Goal: Task Accomplishment & Management: Complete application form

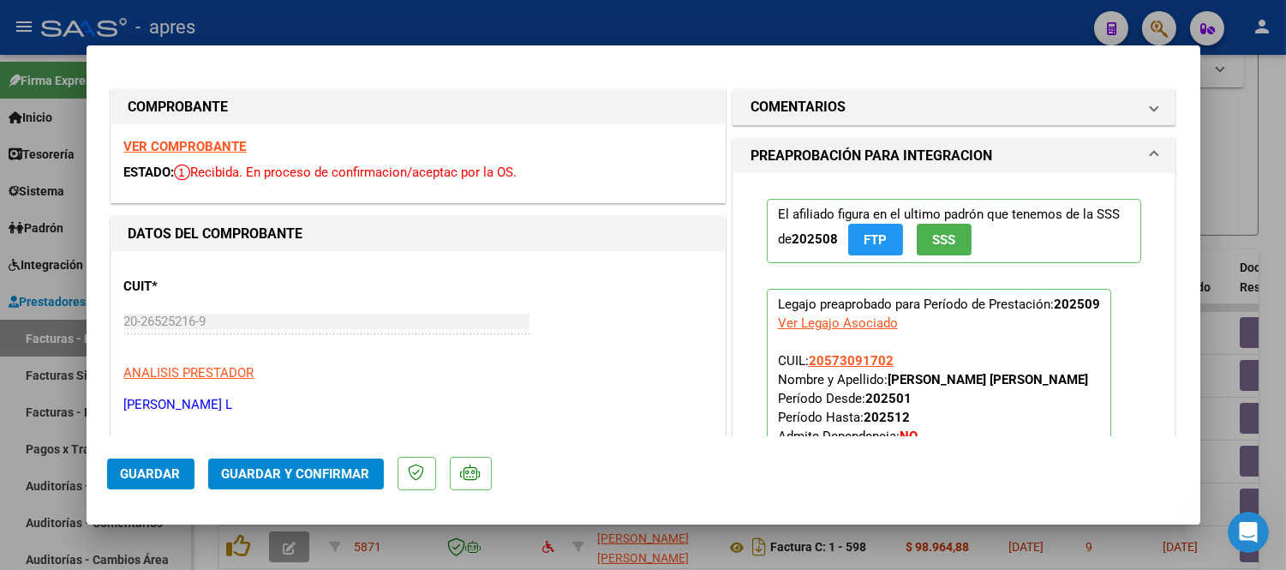
click at [236, 143] on strong "VER COMPROBANTE" at bounding box center [185, 146] width 122 height 15
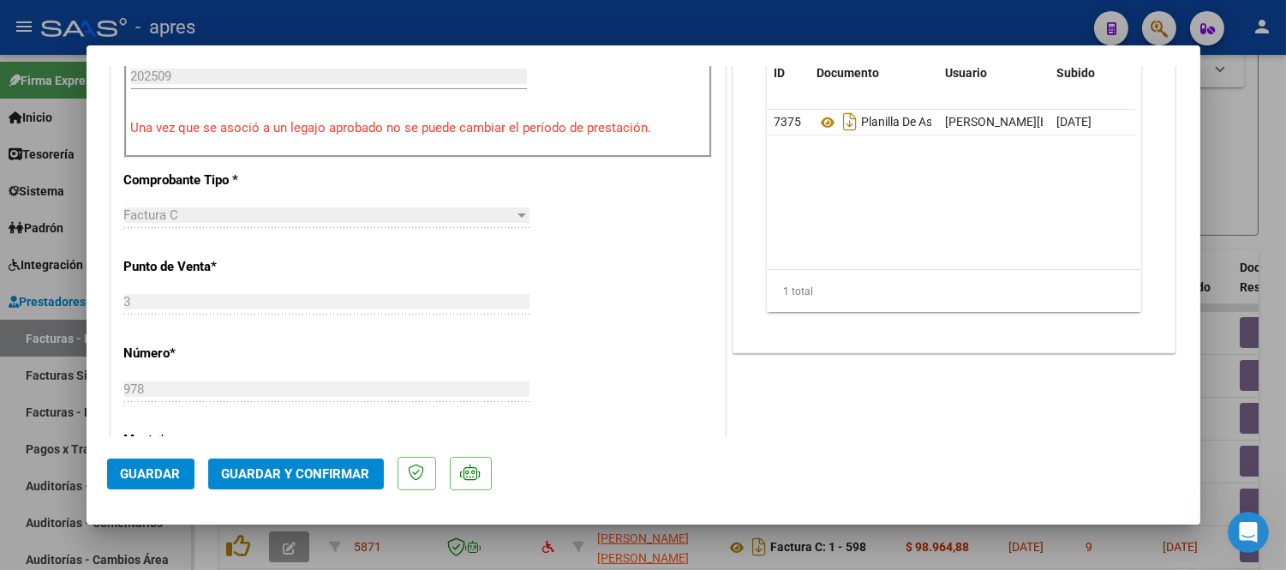
scroll to position [666, 0]
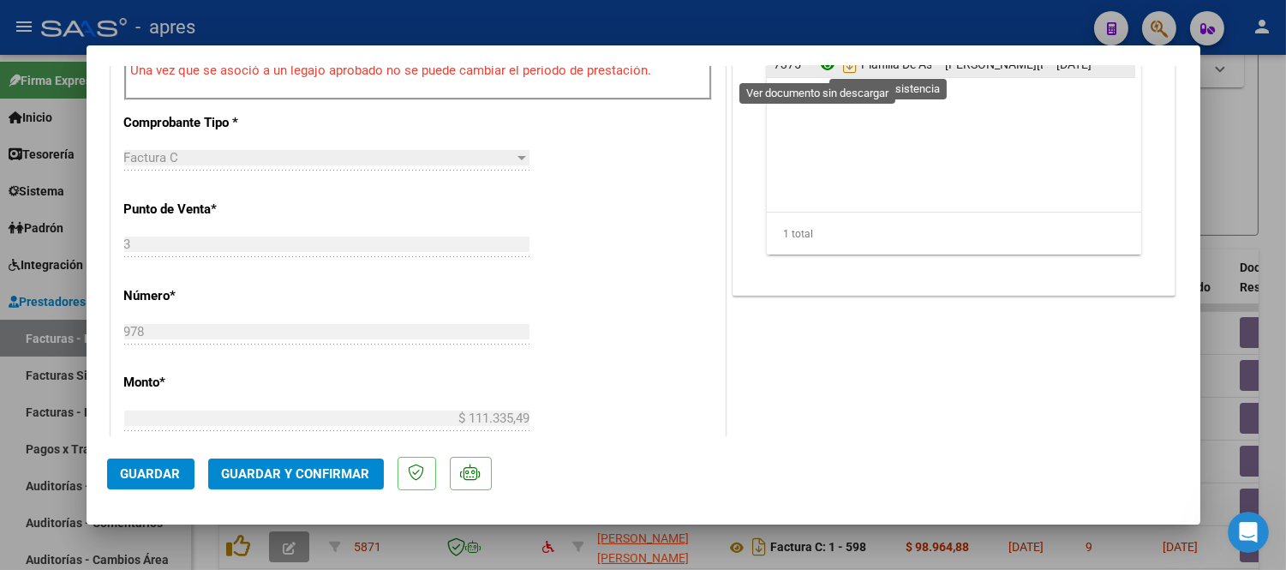
click at [817, 67] on icon at bounding box center [827, 65] width 22 height 21
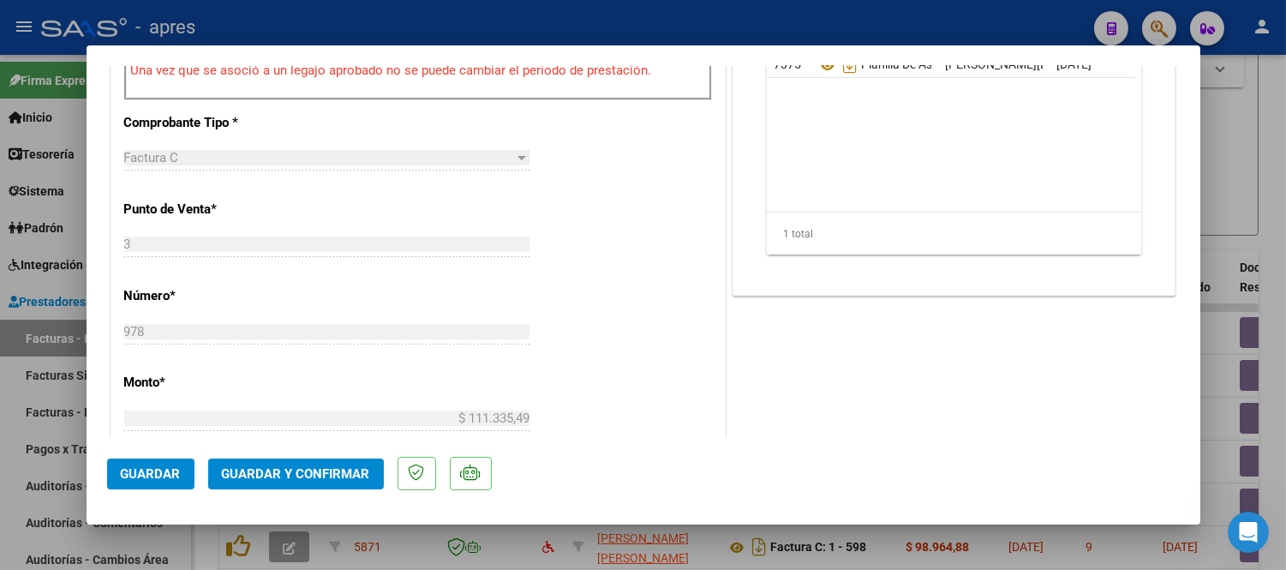
click at [318, 468] on span "Guardar y Confirmar" at bounding box center [296, 473] width 148 height 15
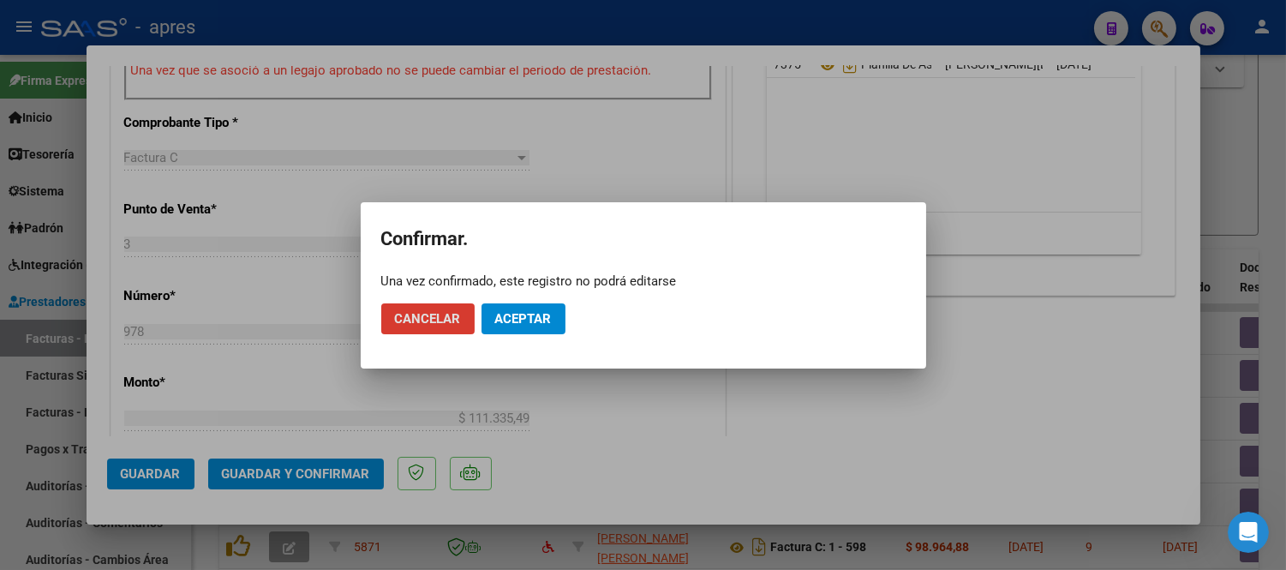
click at [521, 324] on span "Aceptar" at bounding box center [523, 318] width 57 height 15
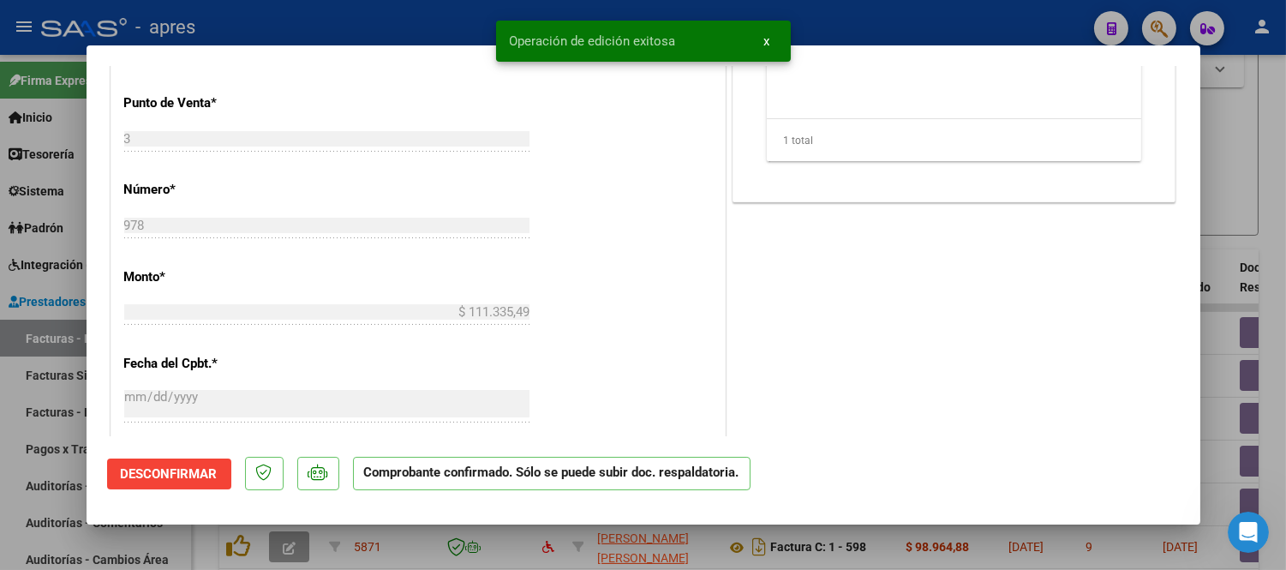
click at [537, 540] on div at bounding box center [643, 285] width 1286 height 570
type input "$ 0,00"
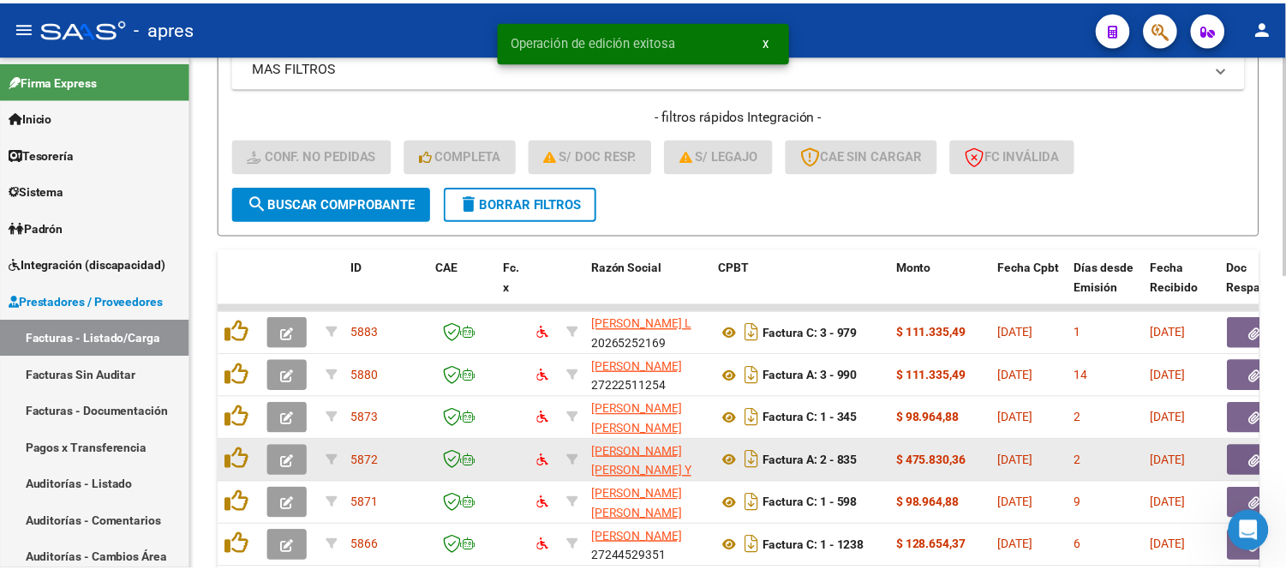
scroll to position [498, 0]
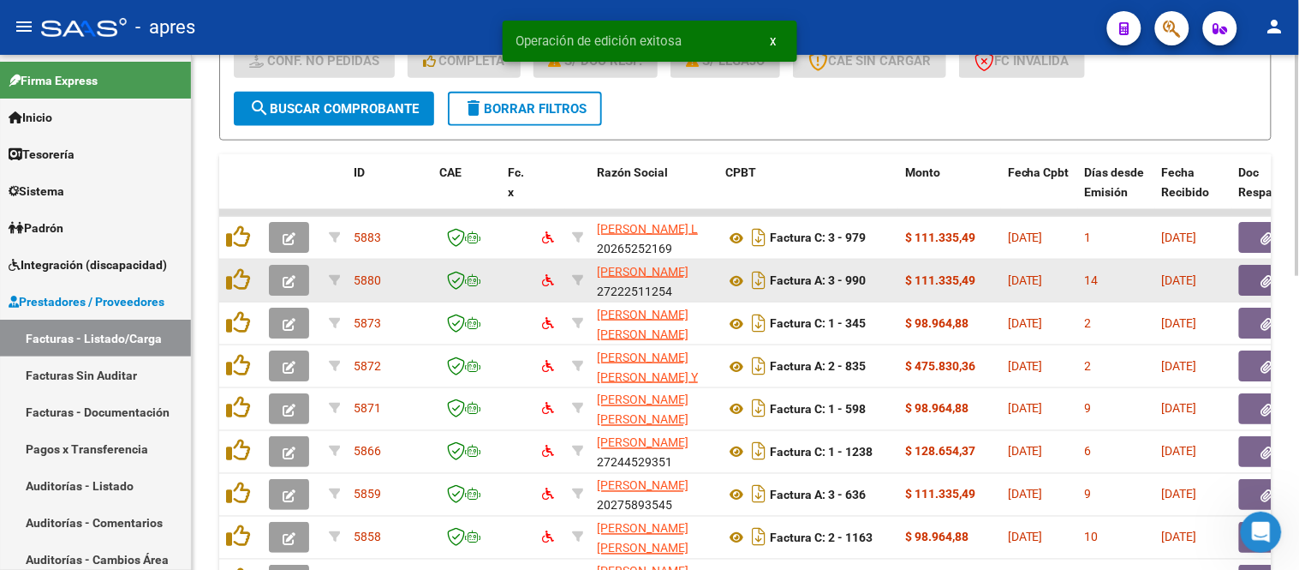
click at [284, 277] on icon "button" at bounding box center [289, 281] width 13 height 13
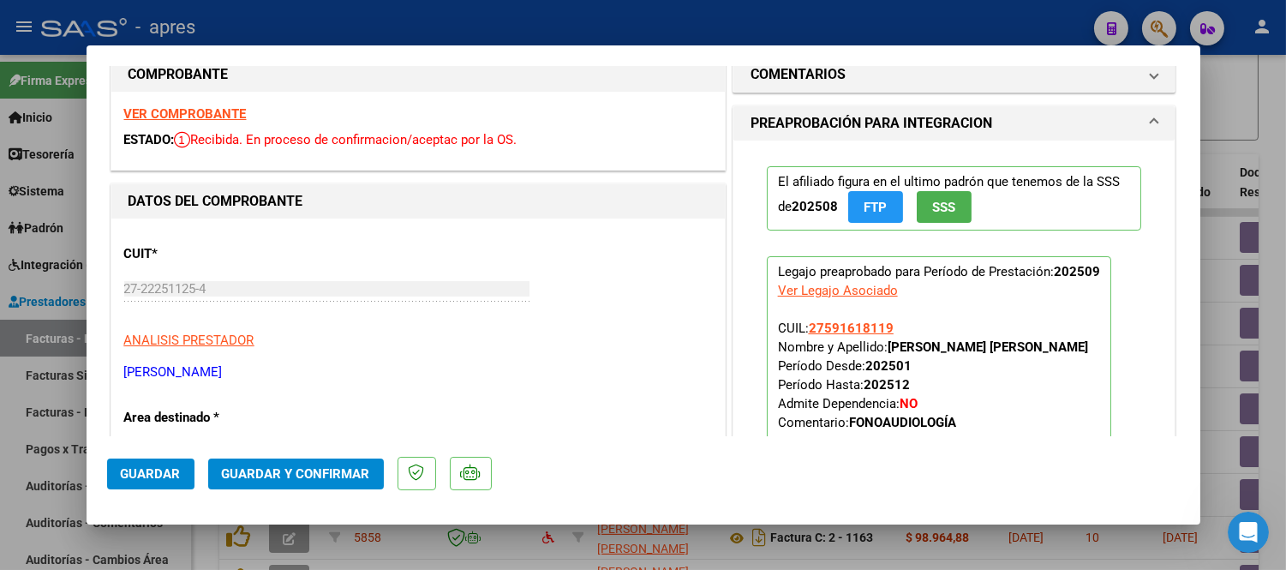
scroll to position [0, 0]
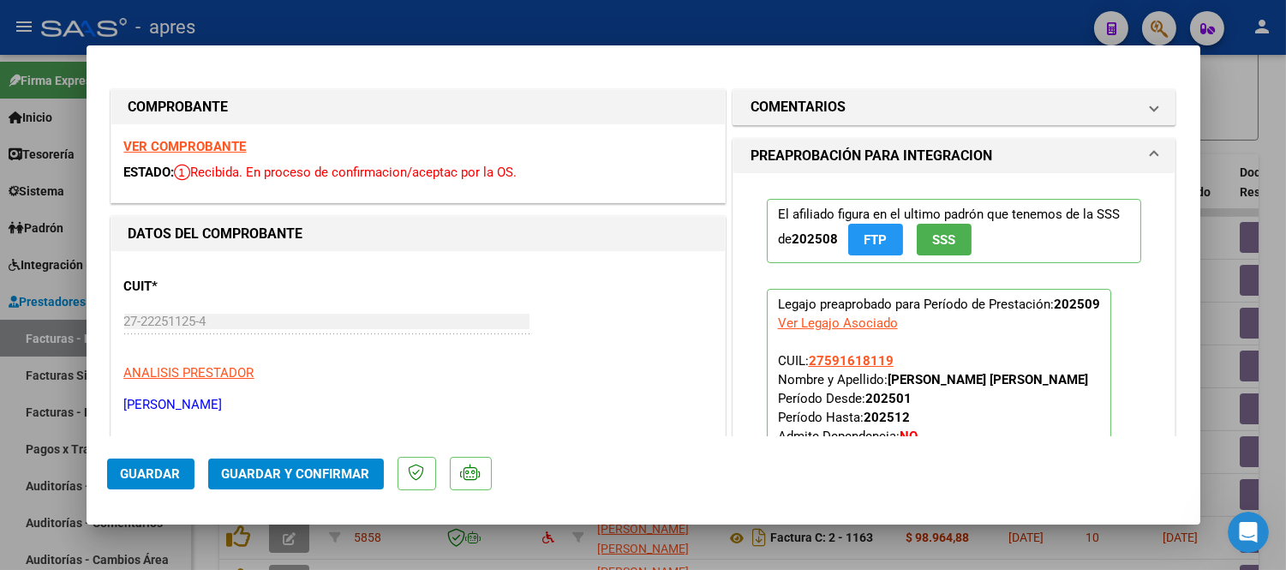
click at [206, 144] on strong "VER COMPROBANTE" at bounding box center [185, 146] width 122 height 15
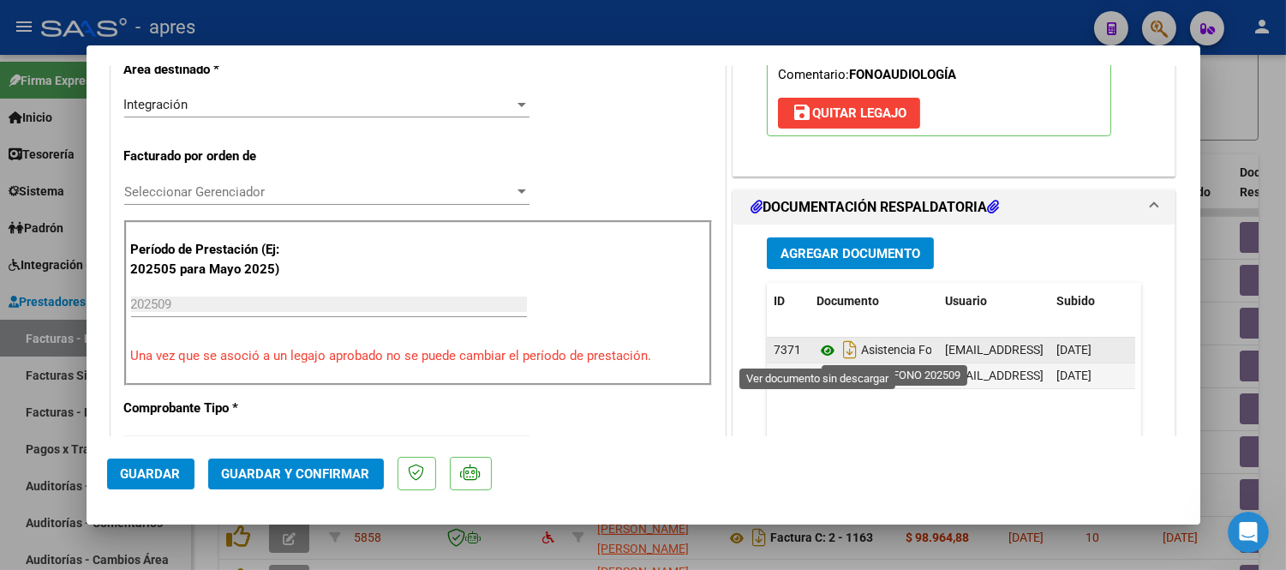
click at [816, 352] on icon at bounding box center [827, 350] width 22 height 21
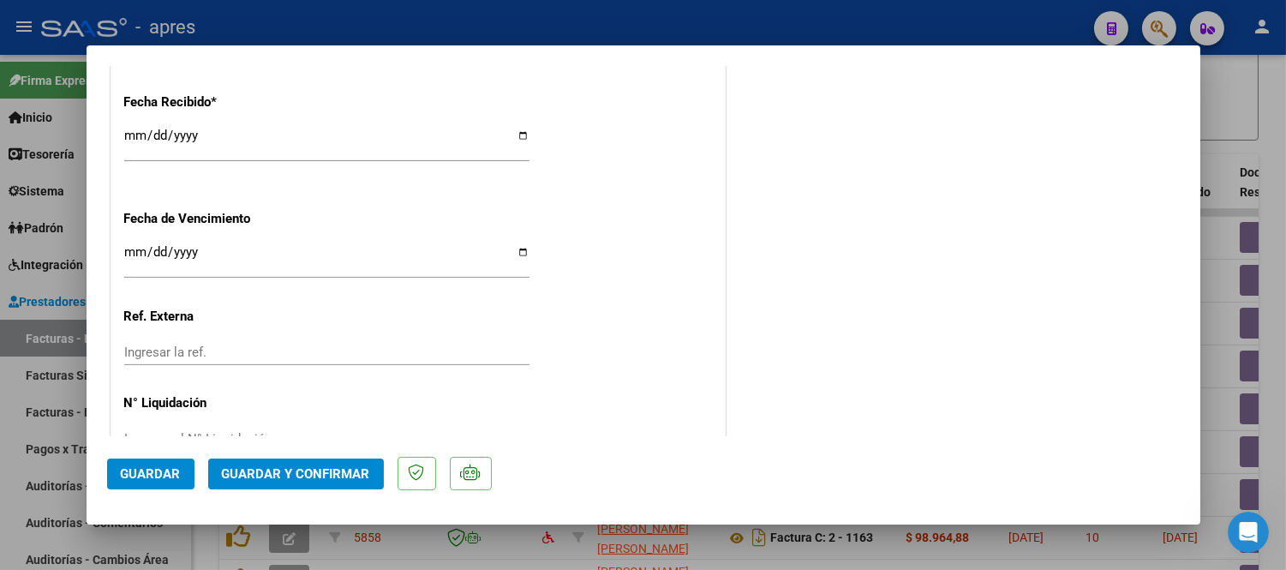
scroll to position [1237, 0]
click at [249, 469] on span "Guardar y Confirmar" at bounding box center [296, 473] width 148 height 15
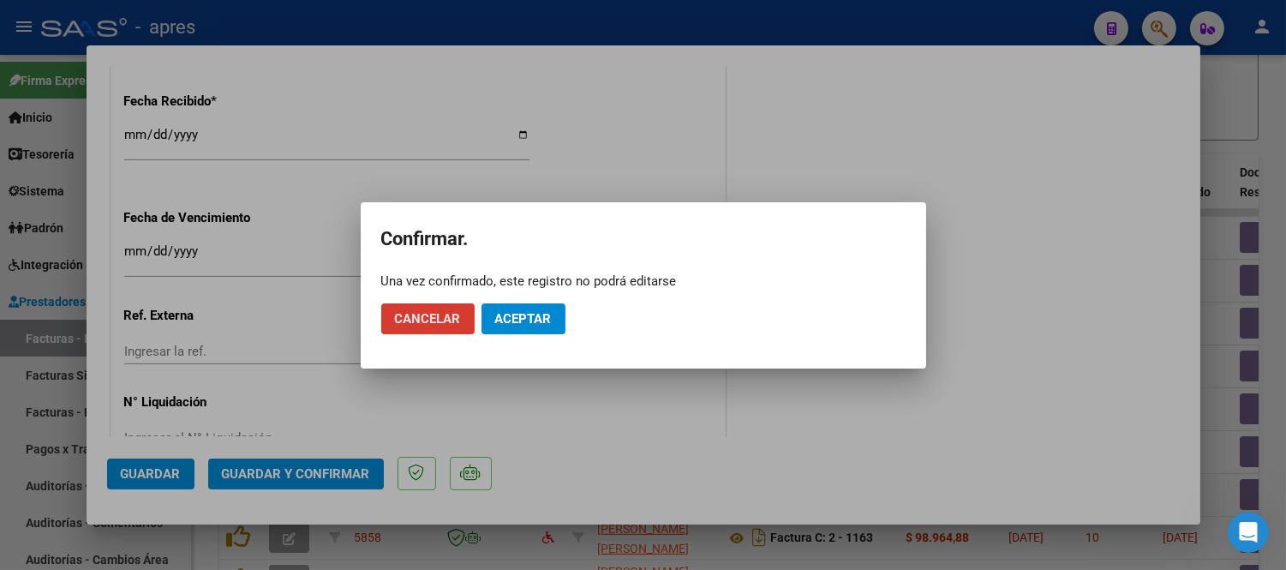
click at [554, 319] on button "Aceptar" at bounding box center [523, 318] width 84 height 31
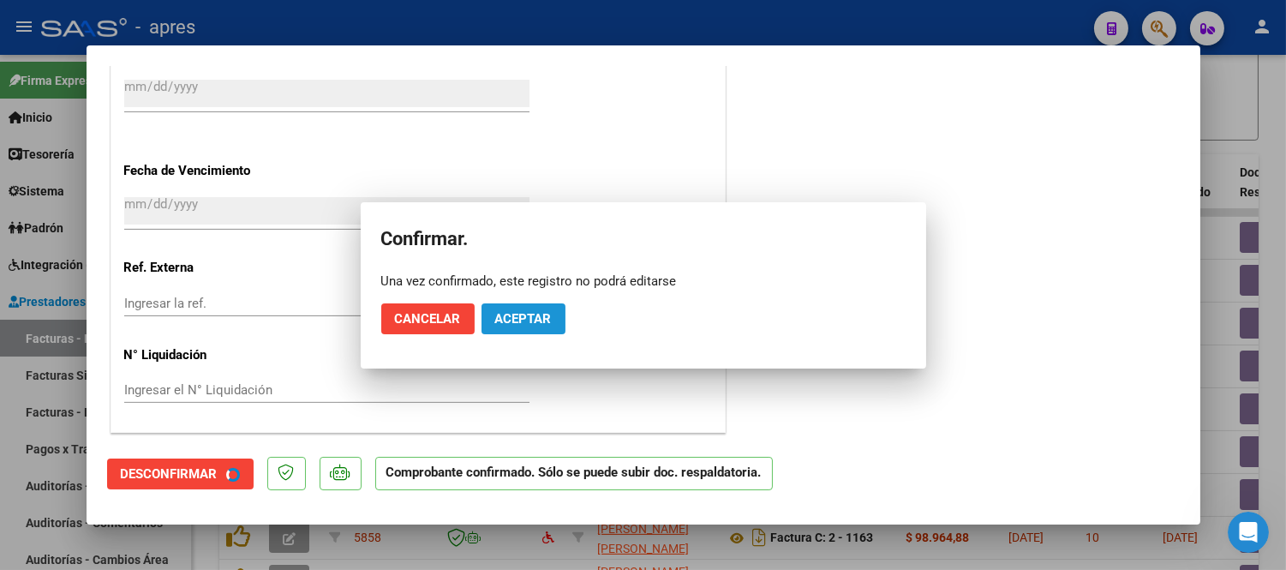
scroll to position [1131, 0]
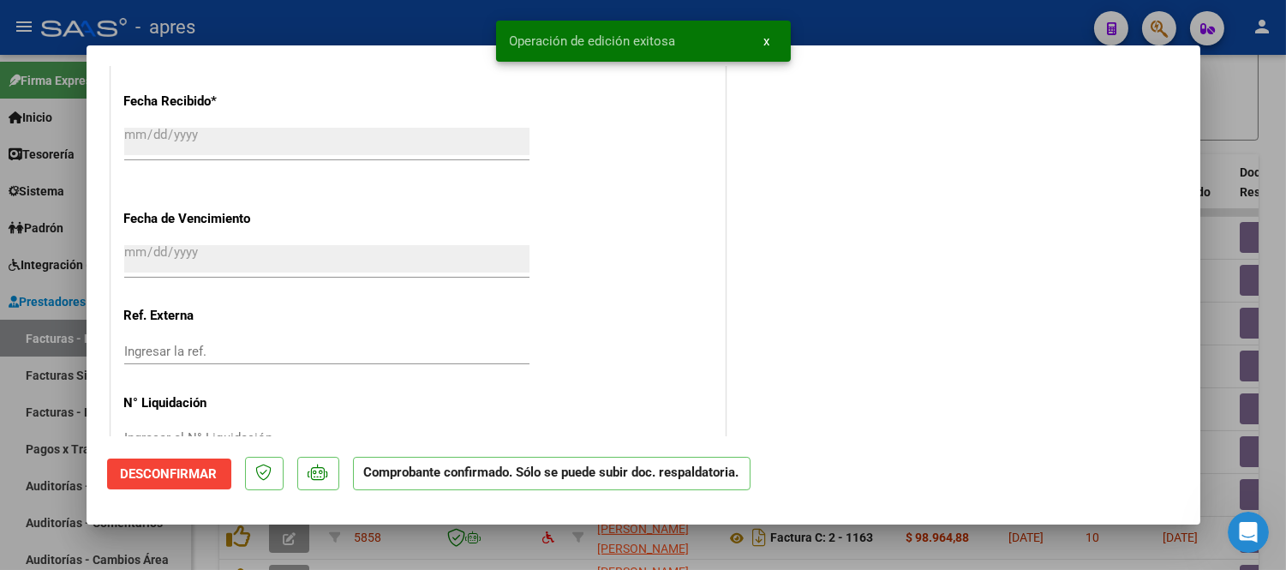
click at [473, 549] on div at bounding box center [643, 285] width 1286 height 570
type input "$ 0,00"
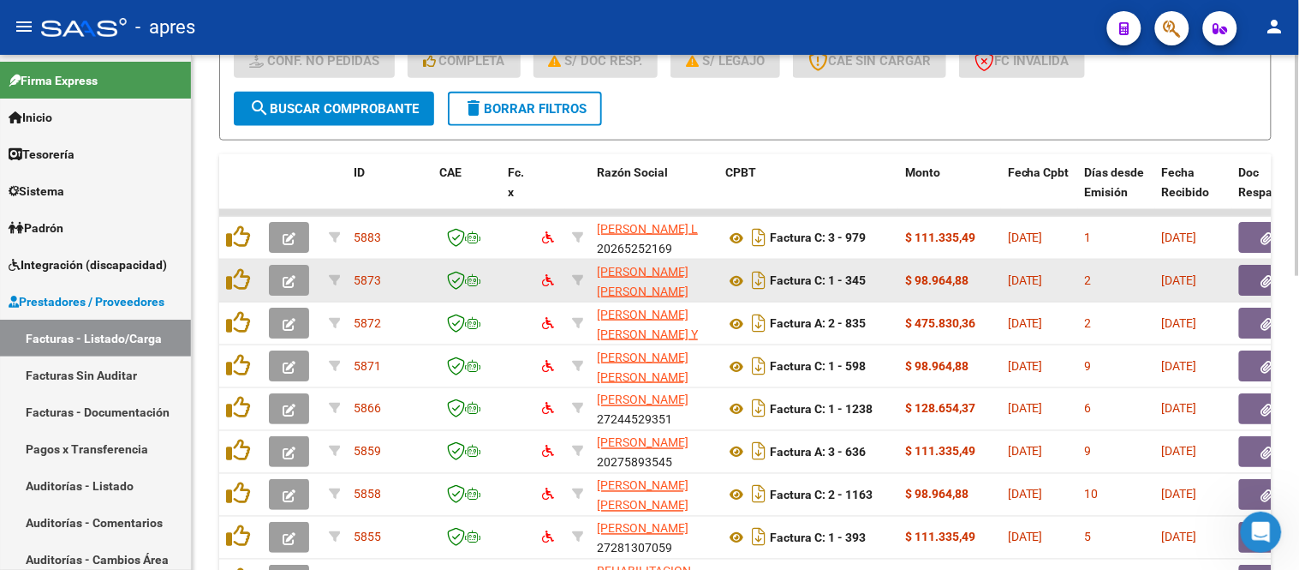
click at [291, 288] on button "button" at bounding box center [289, 280] width 40 height 31
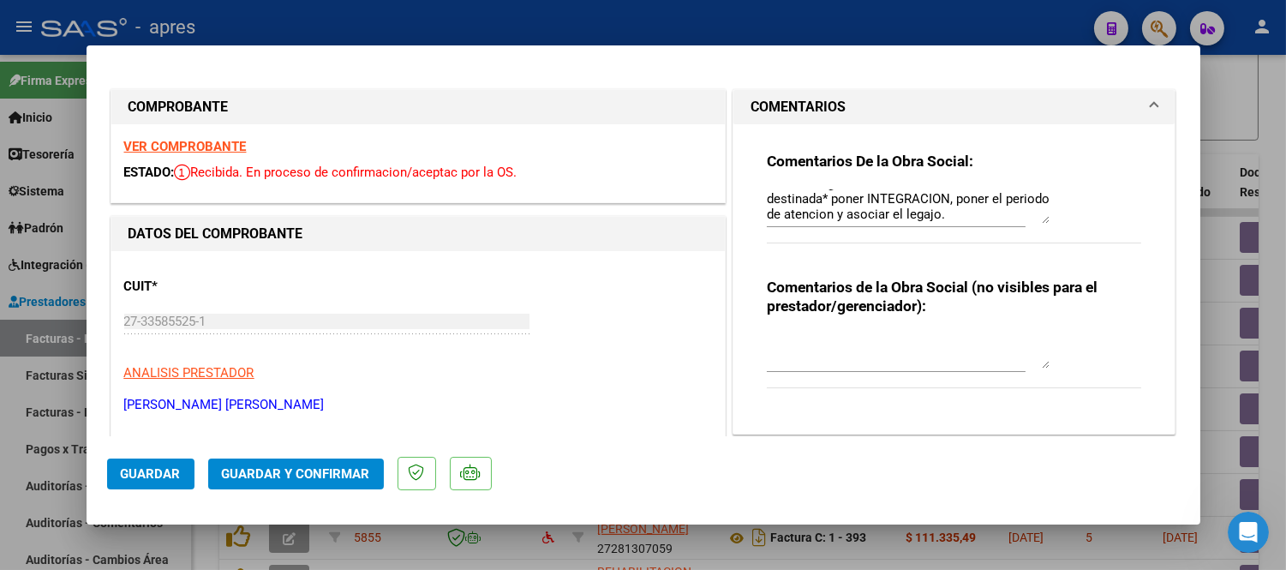
scroll to position [30, 0]
click at [760, 522] on mat-dialog-container "COMPROBANTE VER COMPROBANTE ESTADO: Recibida. En proceso de confirmacion/acepta…" at bounding box center [644, 284] width 1114 height 479
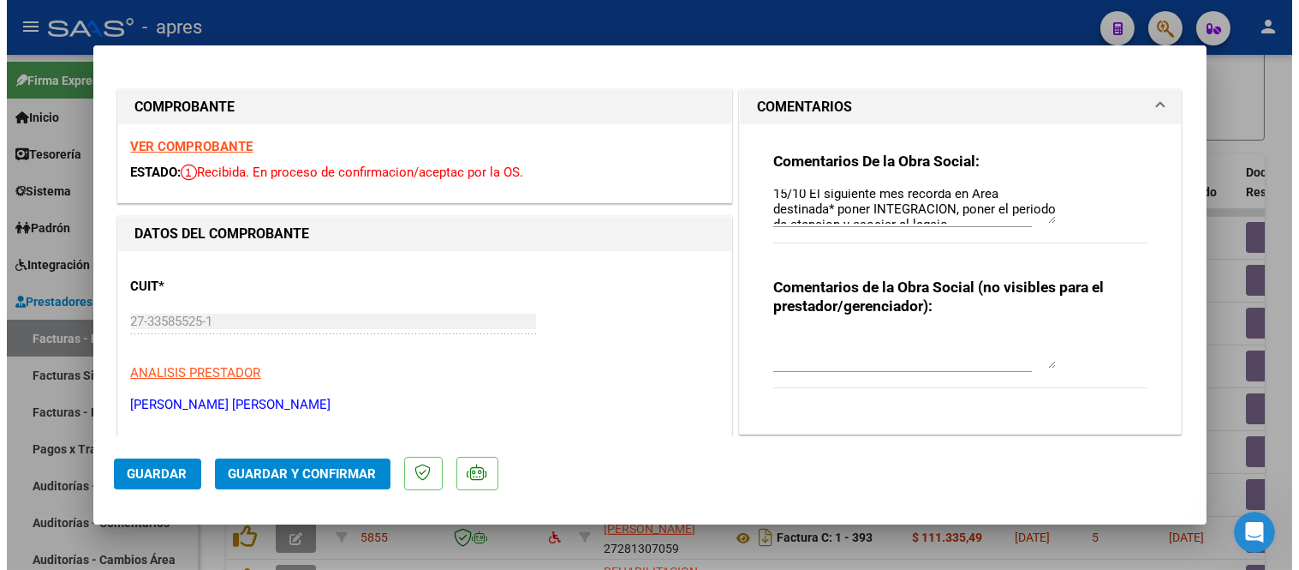
scroll to position [0, 0]
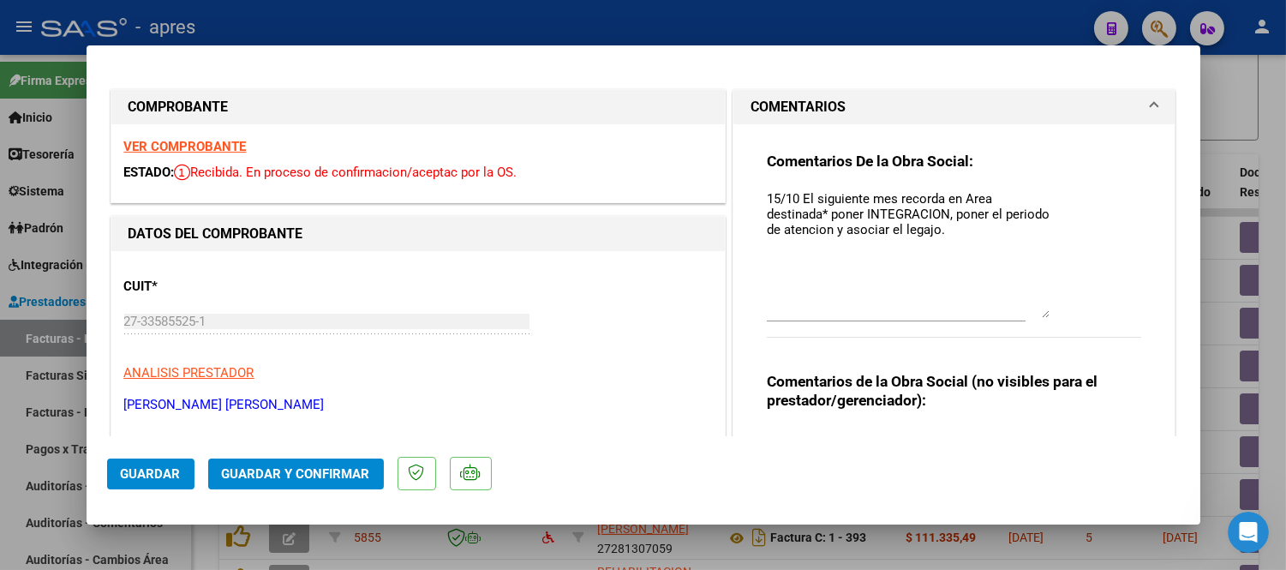
drag, startPoint x: 1034, startPoint y: 245, endPoint x: 1034, endPoint y: 317, distance: 71.9
click at [1034, 317] on textarea "15/10 El siguiente mes recorda en Area destinada* poner INTEGRACION, poner el p…" at bounding box center [908, 253] width 283 height 128
click at [685, 521] on mat-dialog-container "COMPROBANTE VER COMPROBANTE ESTADO: Recibida. En proceso de confirmacion/acepta…" at bounding box center [644, 284] width 1114 height 479
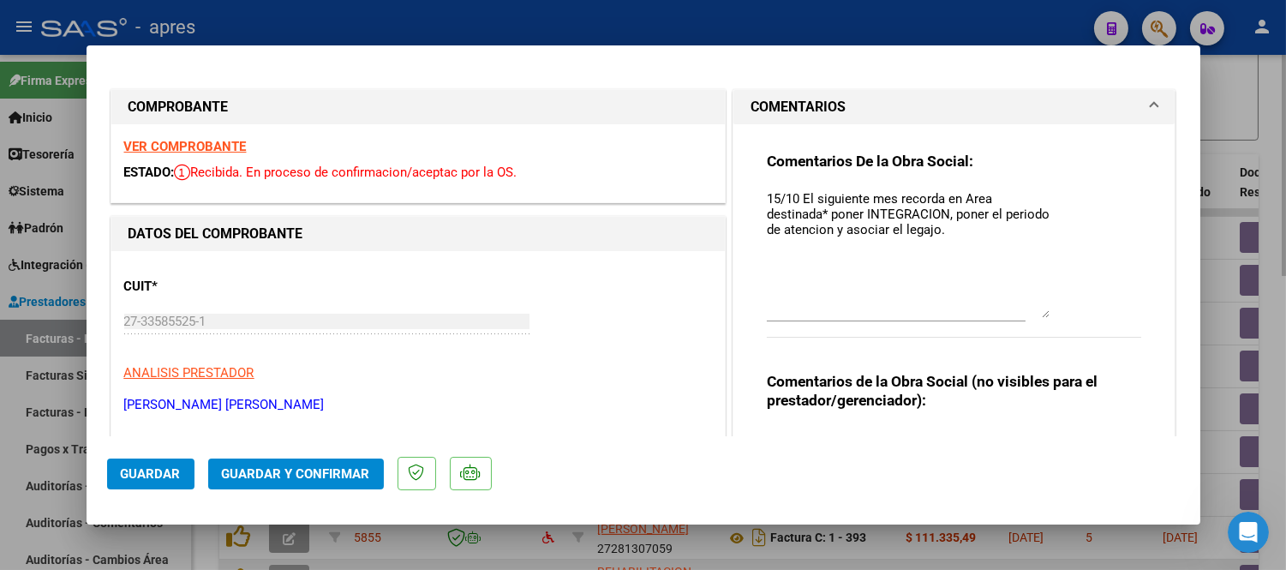
click at [680, 560] on div at bounding box center [643, 285] width 1286 height 570
type input "$ 0,00"
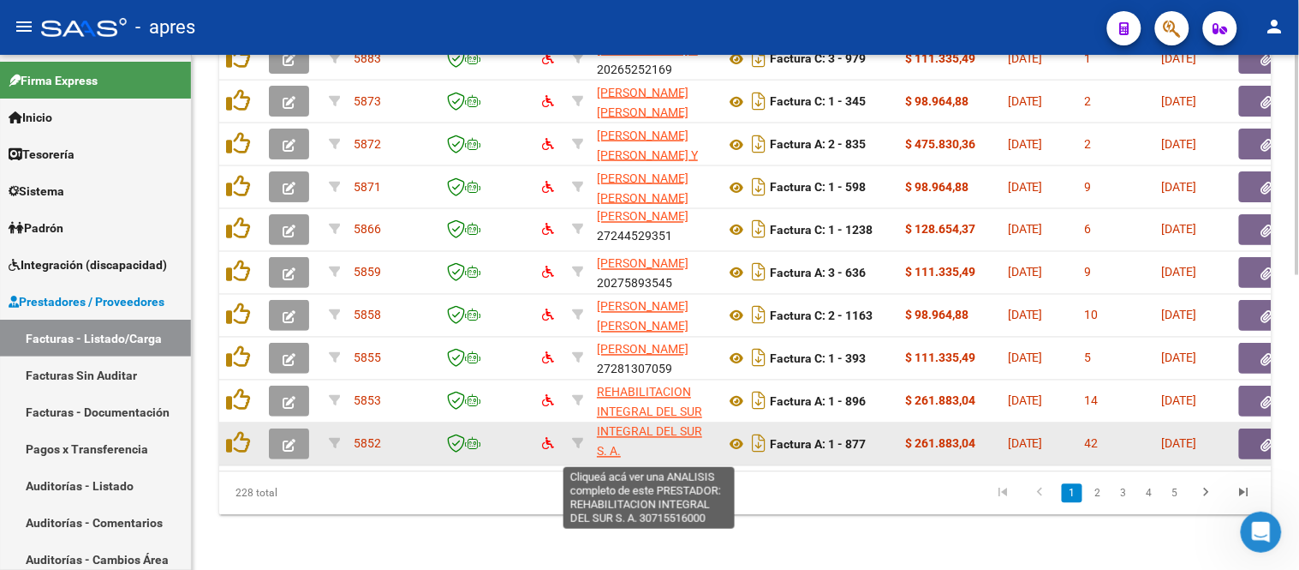
scroll to position [41, 0]
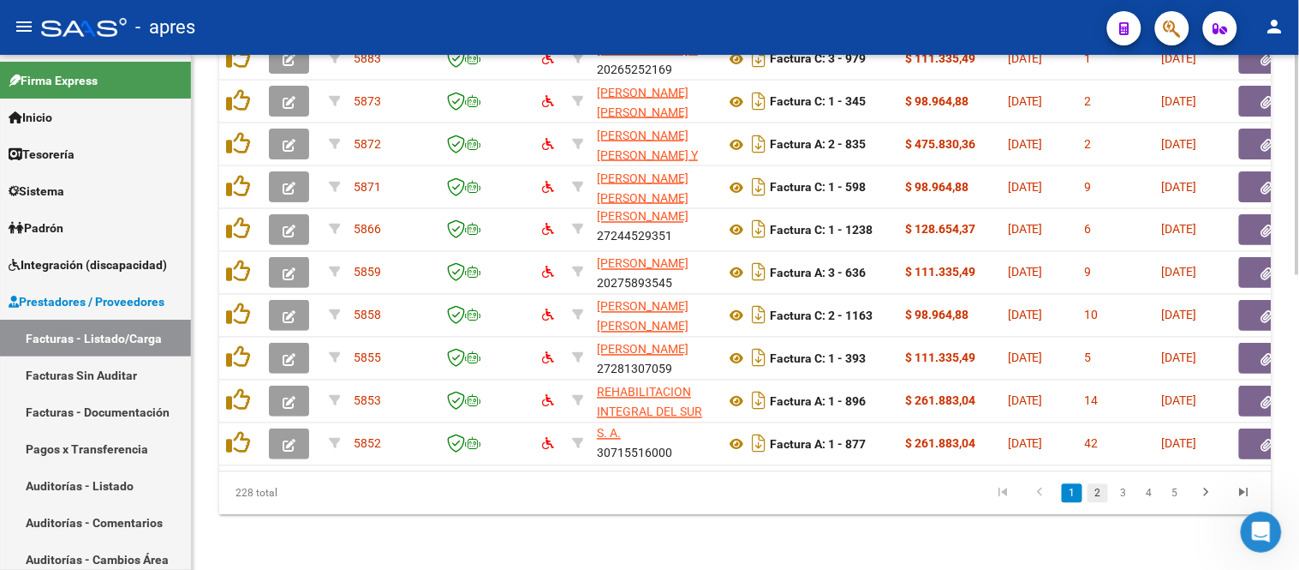
click at [1099, 495] on link "2" at bounding box center [1098, 493] width 21 height 19
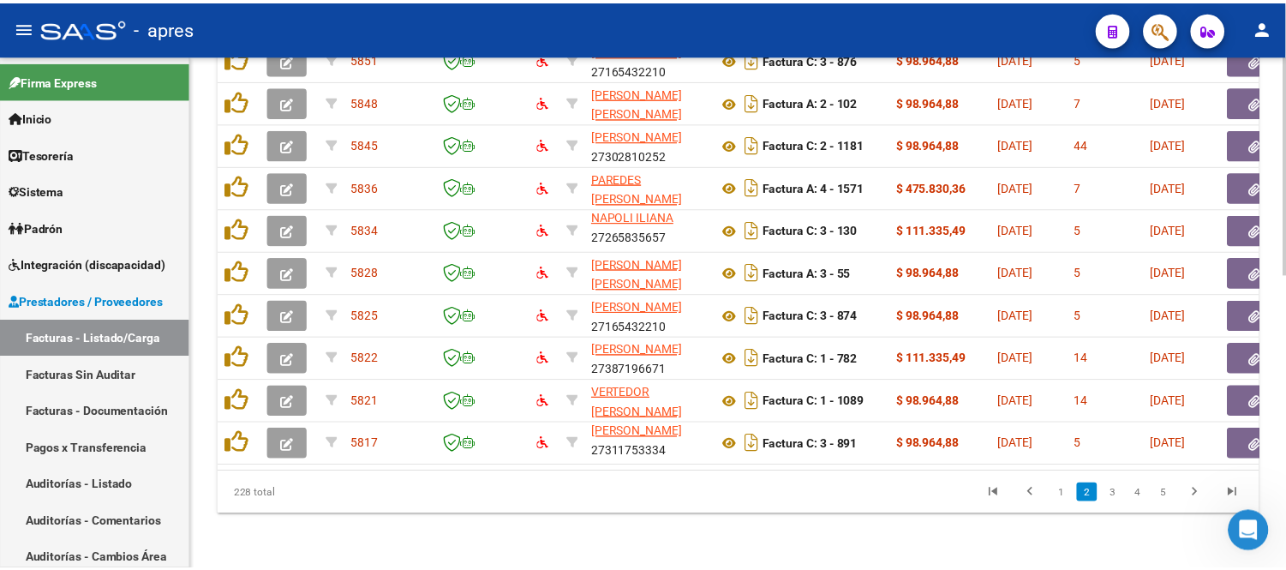
scroll to position [688, 0]
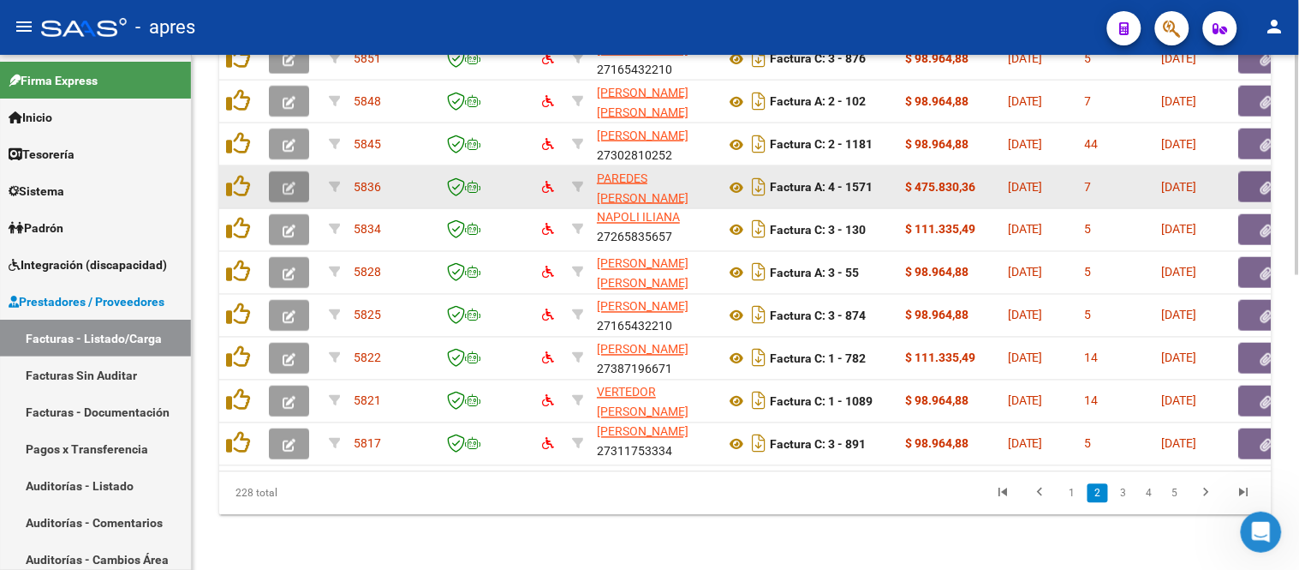
click at [278, 178] on button "button" at bounding box center [289, 186] width 40 height 31
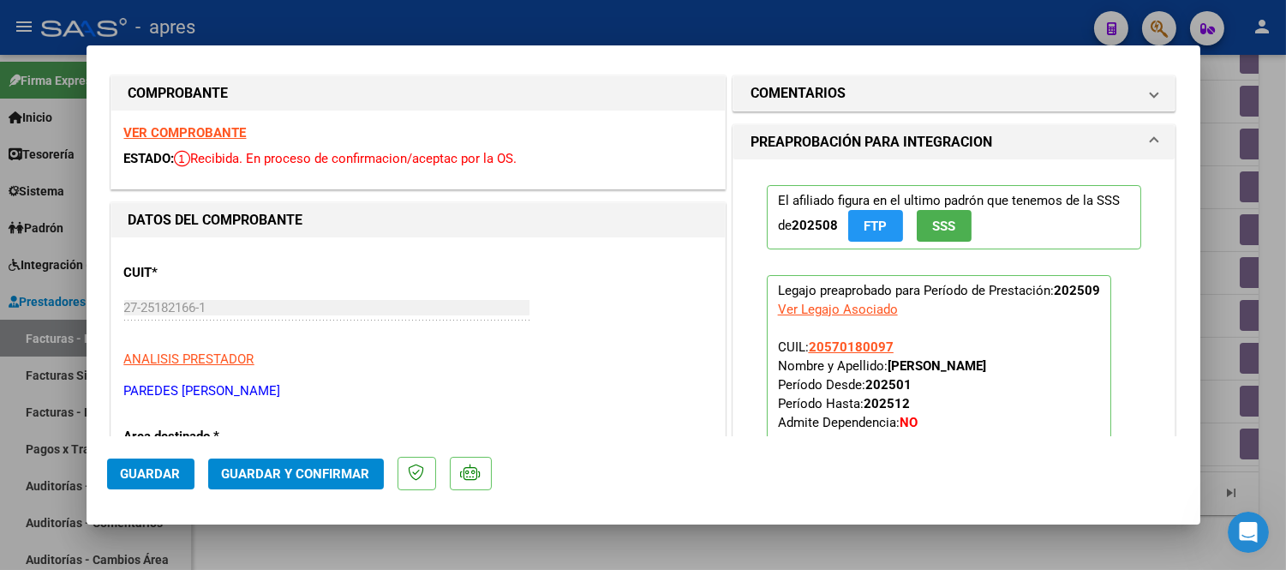
scroll to position [0, 0]
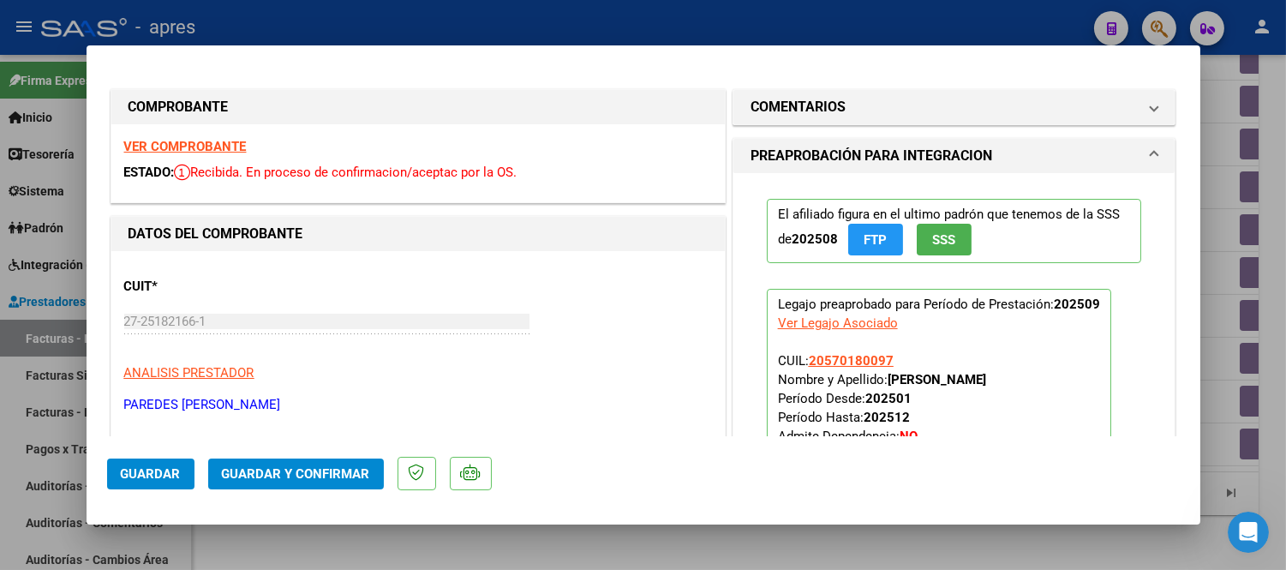
click at [221, 144] on strong "VER COMPROBANTE" at bounding box center [185, 146] width 122 height 15
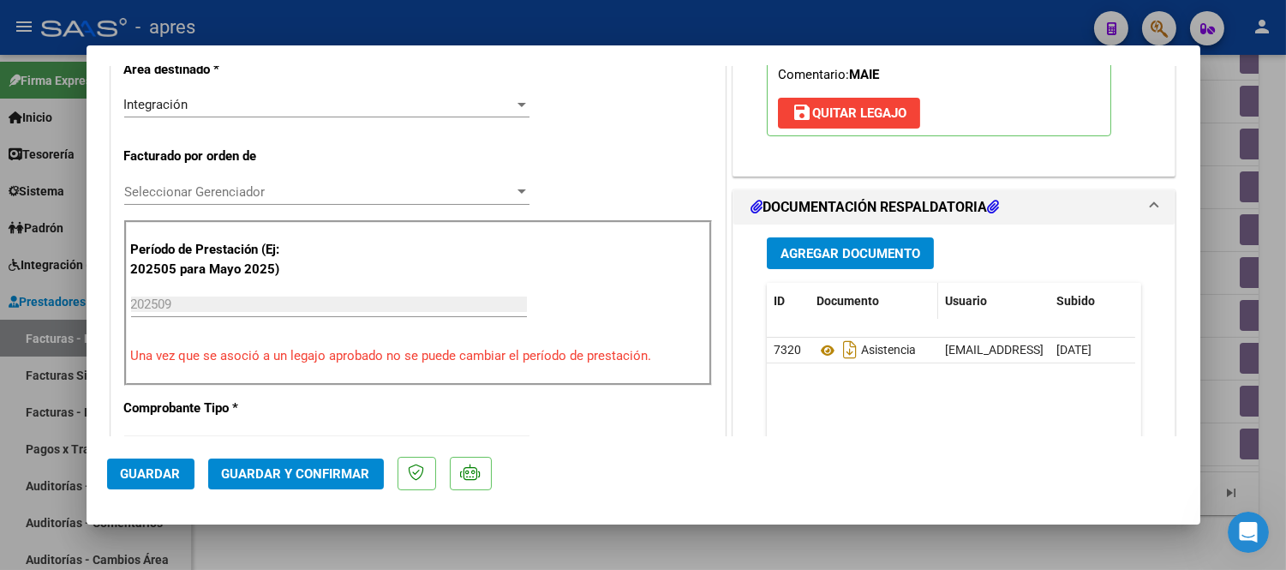
scroll to position [475, 0]
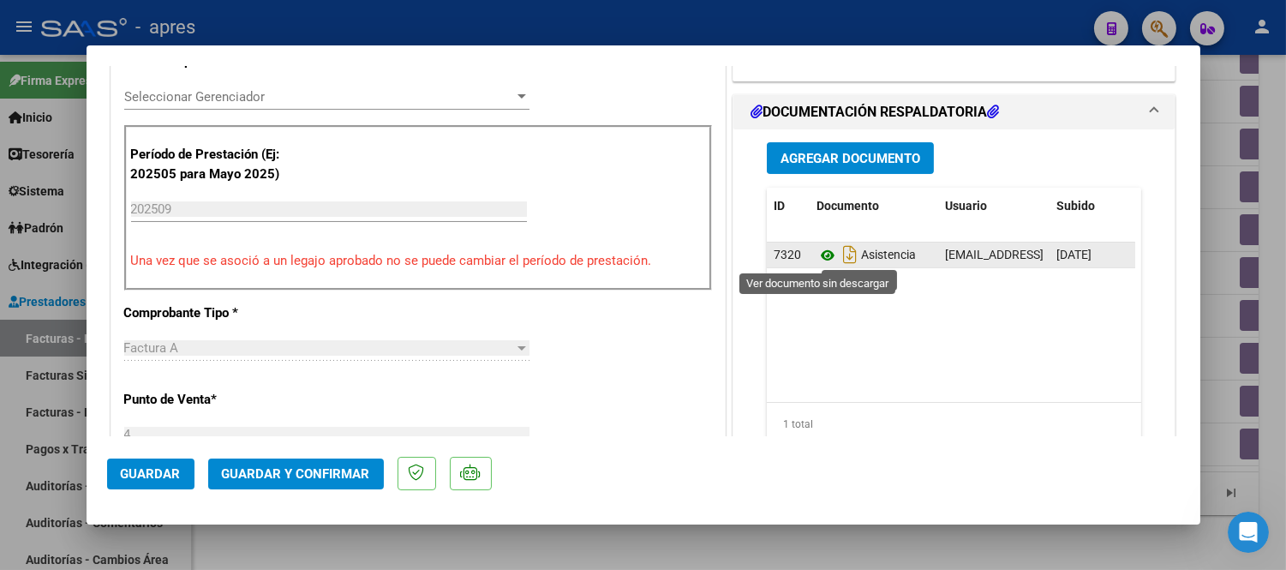
click at [822, 262] on icon at bounding box center [827, 255] width 22 height 21
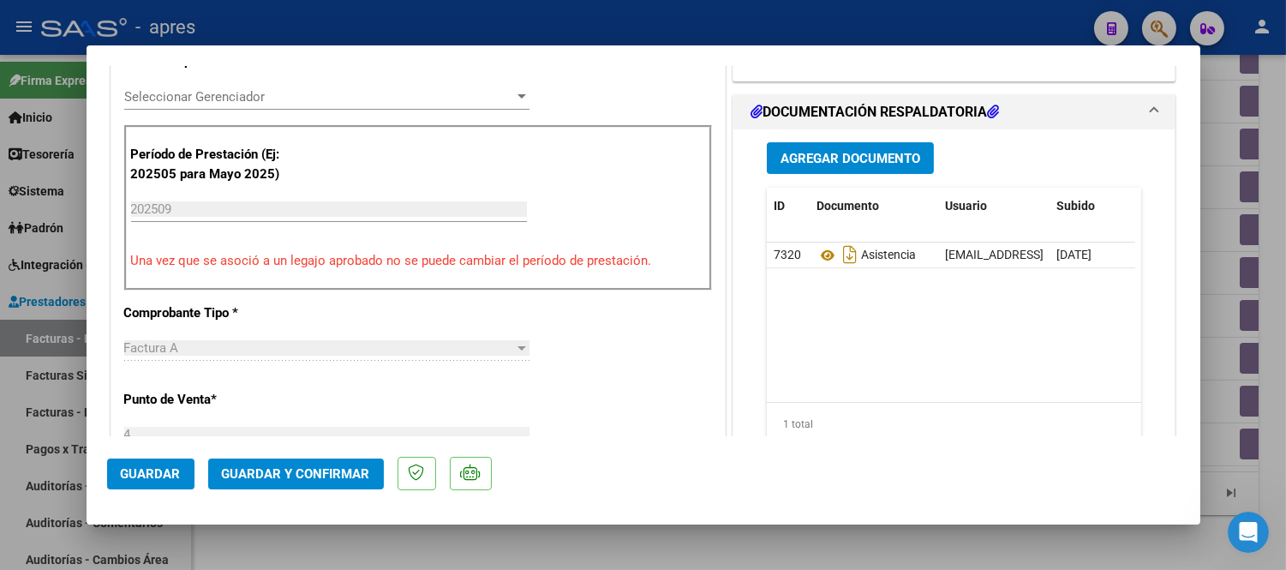
click at [1233, 364] on div at bounding box center [643, 285] width 1286 height 570
type input "$ 0,00"
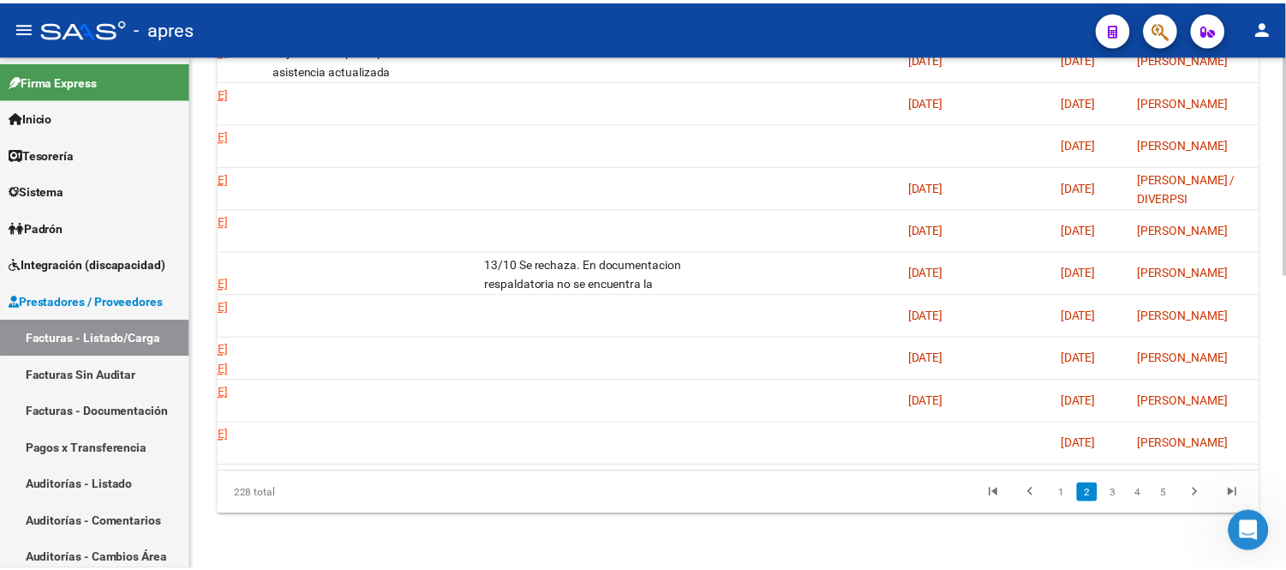
scroll to position [0, 0]
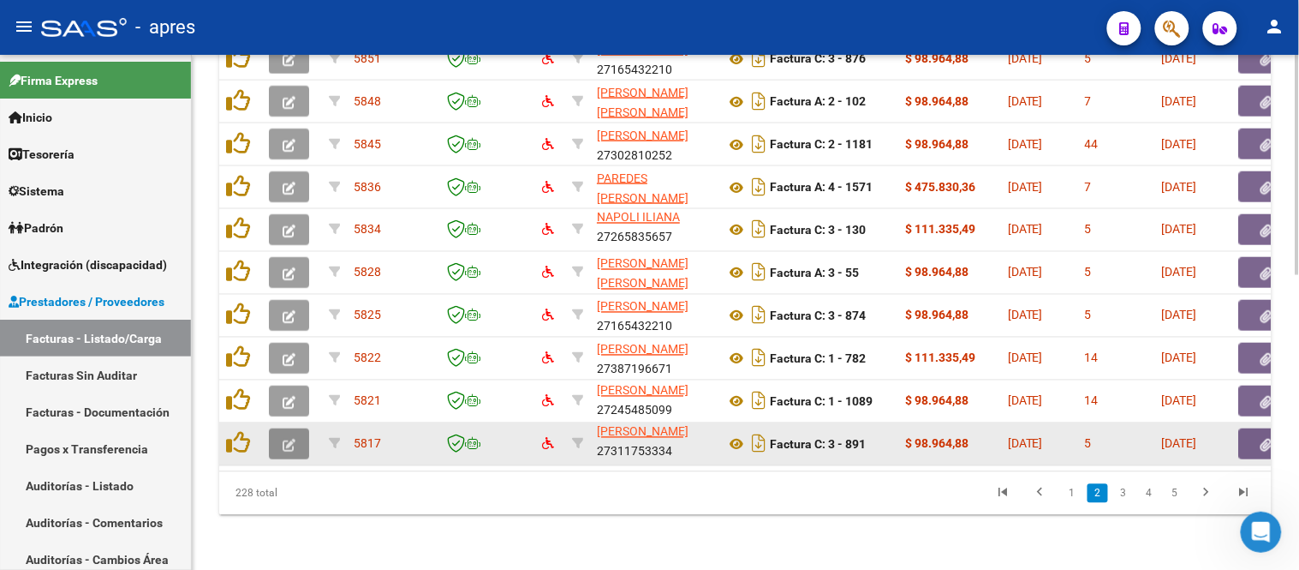
click at [300, 428] on button "button" at bounding box center [289, 443] width 40 height 31
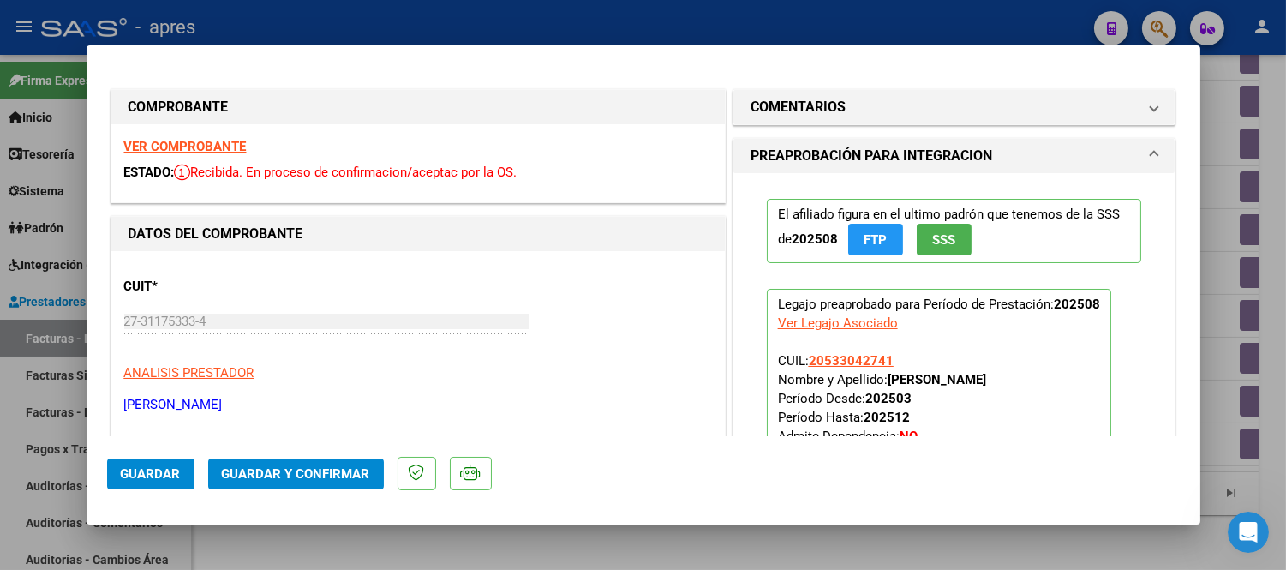
click at [232, 141] on strong "VER COMPROBANTE" at bounding box center [185, 146] width 122 height 15
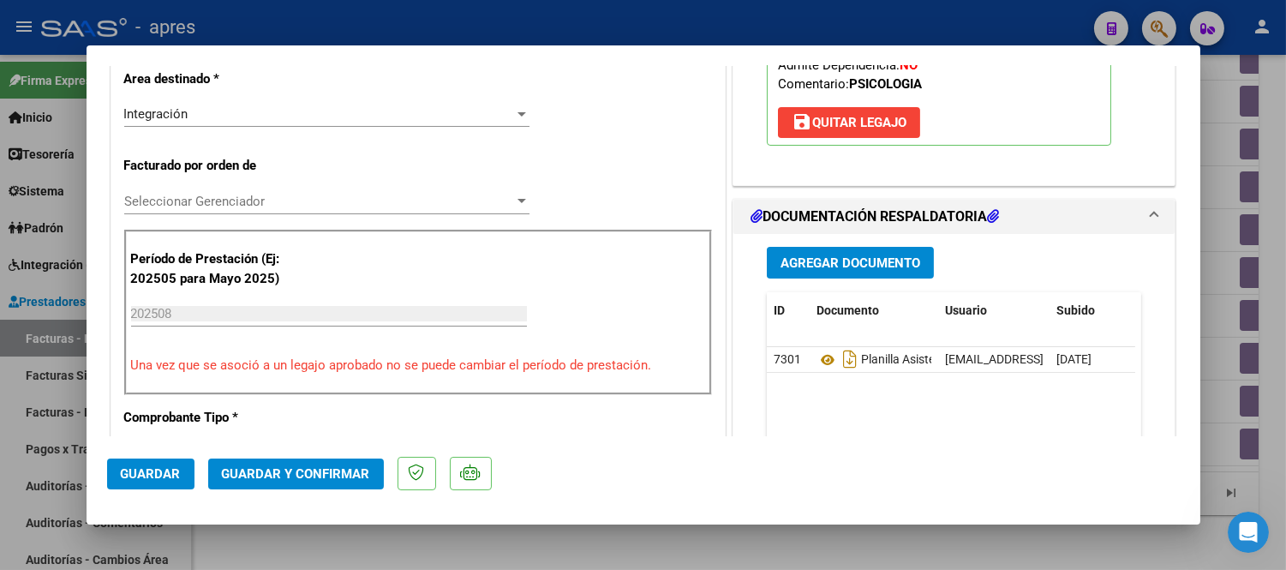
scroll to position [380, 0]
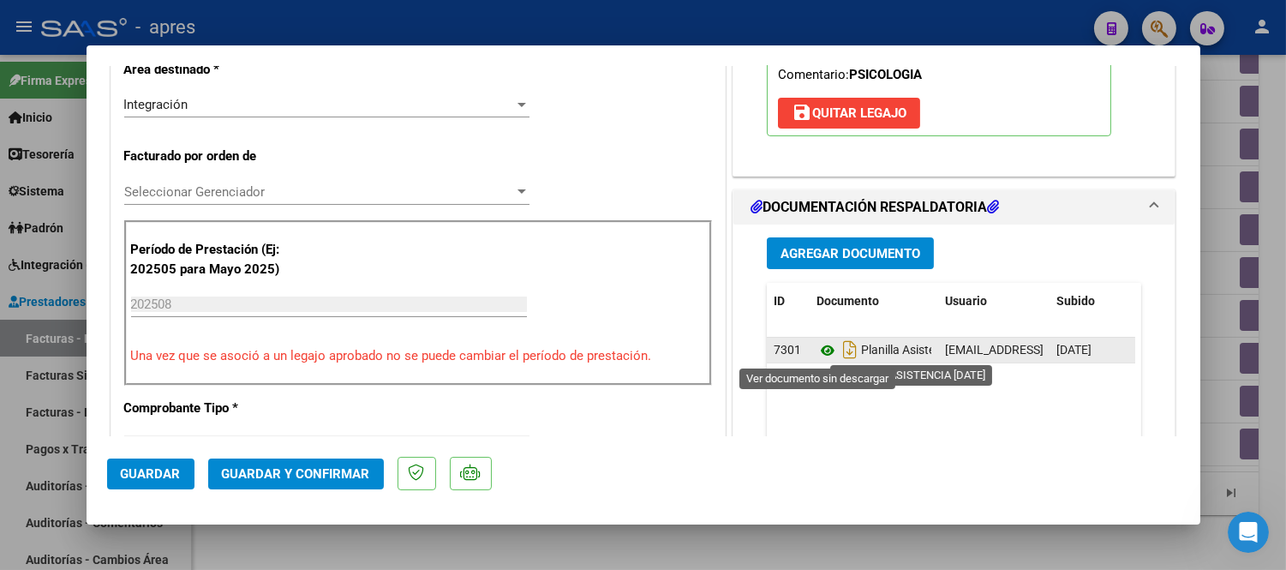
click at [823, 352] on icon at bounding box center [827, 350] width 22 height 21
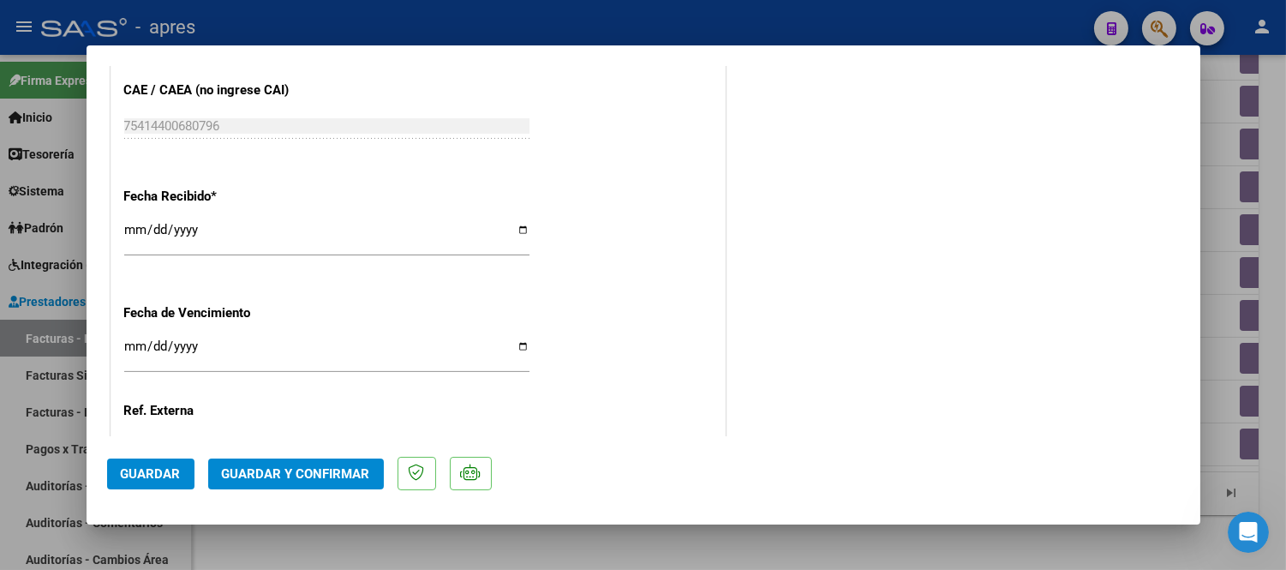
scroll to position [1237, 0]
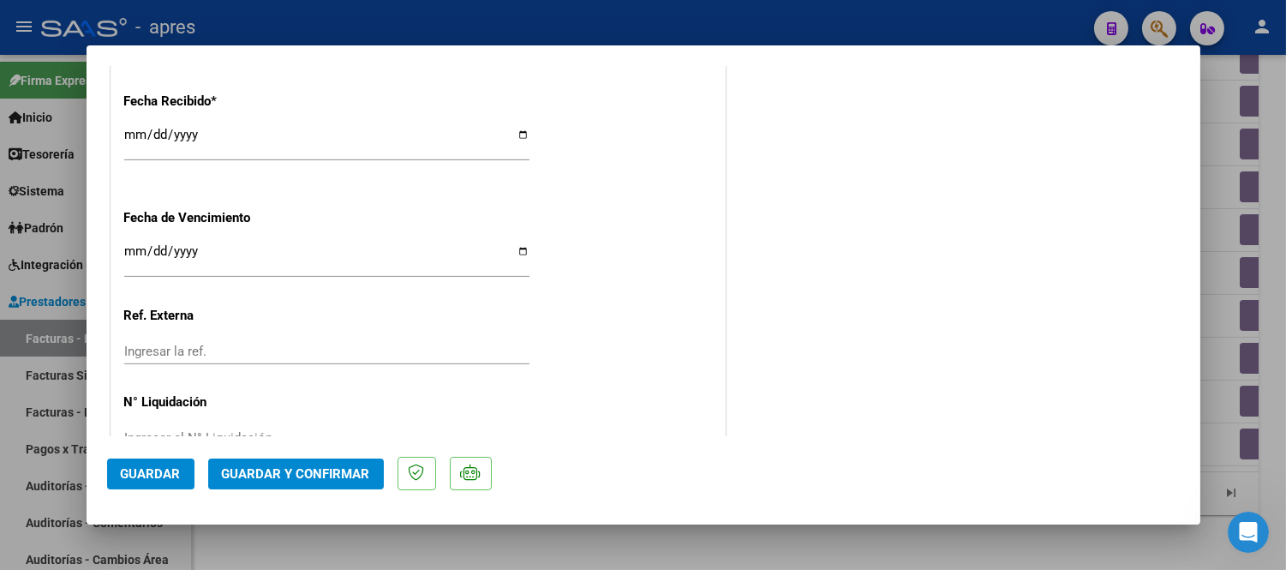
click at [134, 252] on input "Ingresar la fecha" at bounding box center [326, 257] width 405 height 27
type input "[DATE]"
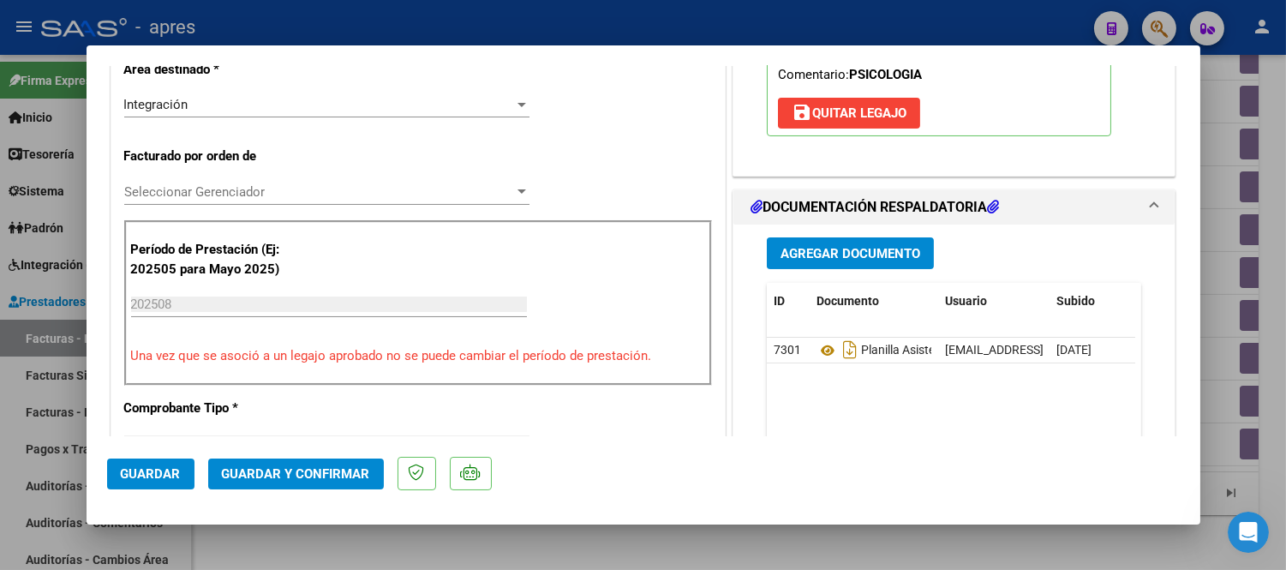
scroll to position [570, 0]
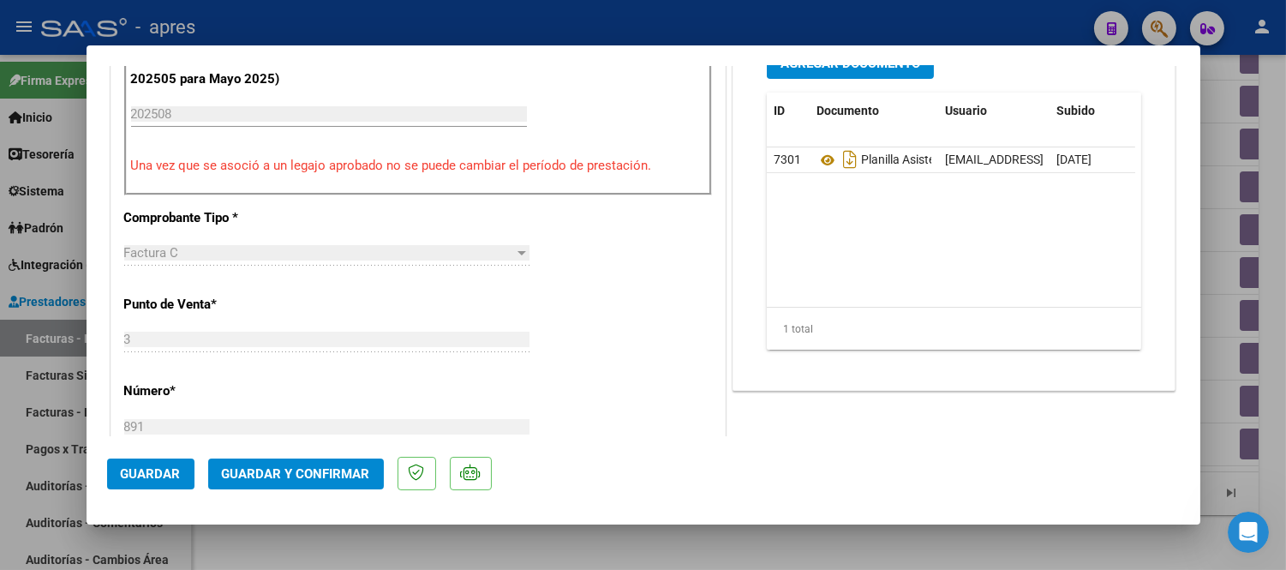
click at [287, 481] on span "Guardar y Confirmar" at bounding box center [296, 473] width 148 height 15
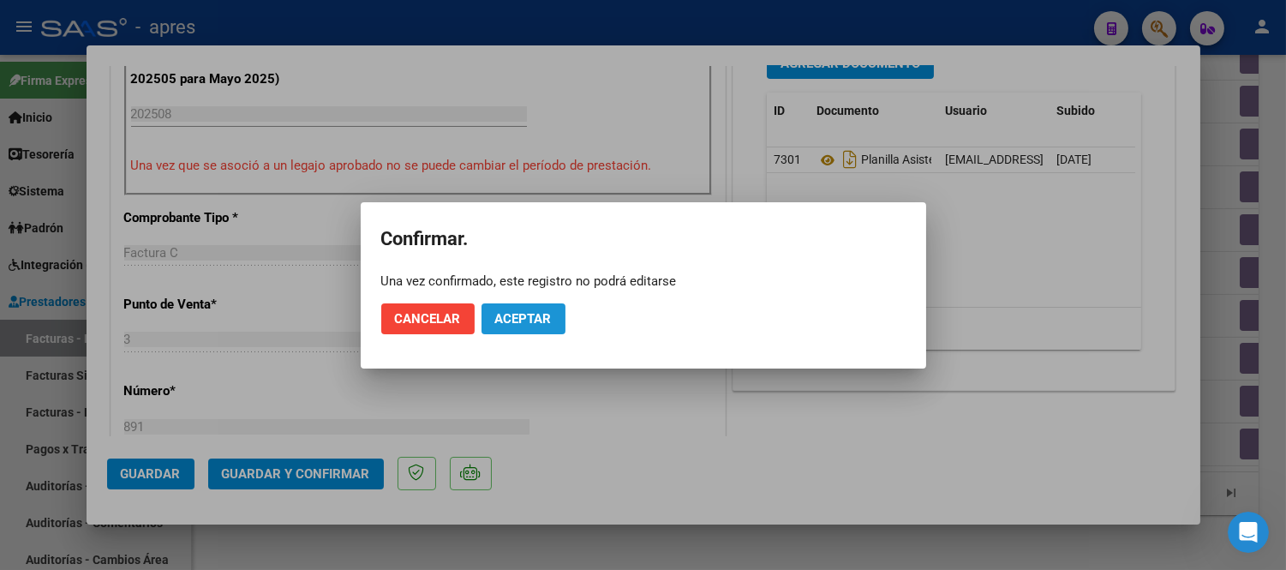
click at [558, 322] on button "Aceptar" at bounding box center [523, 318] width 84 height 31
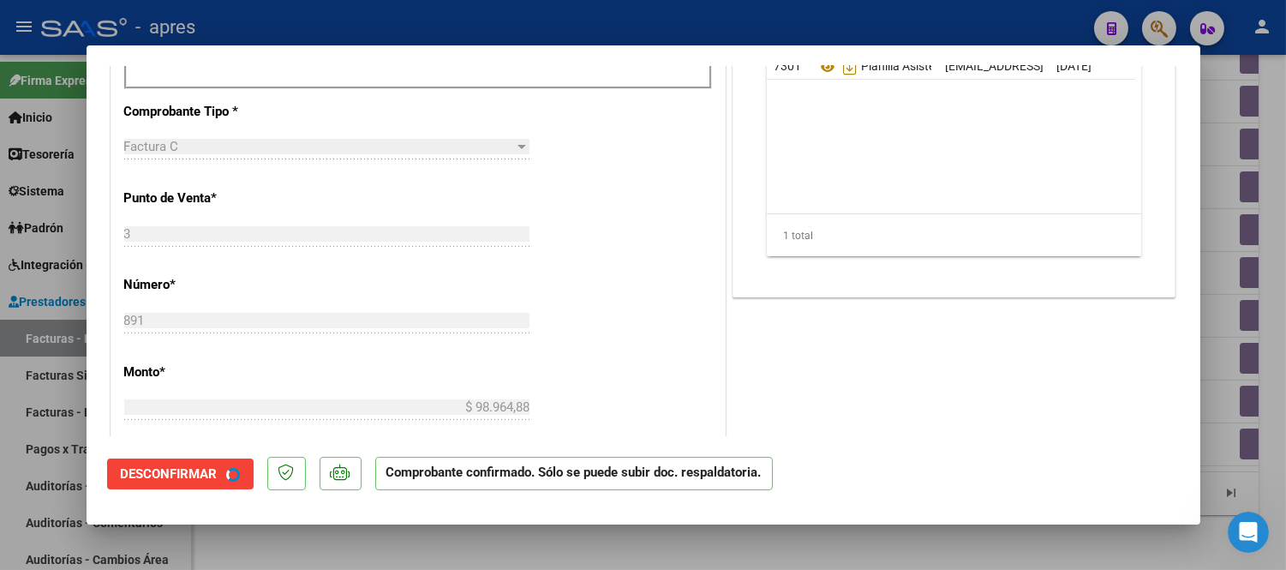
scroll to position [475, 0]
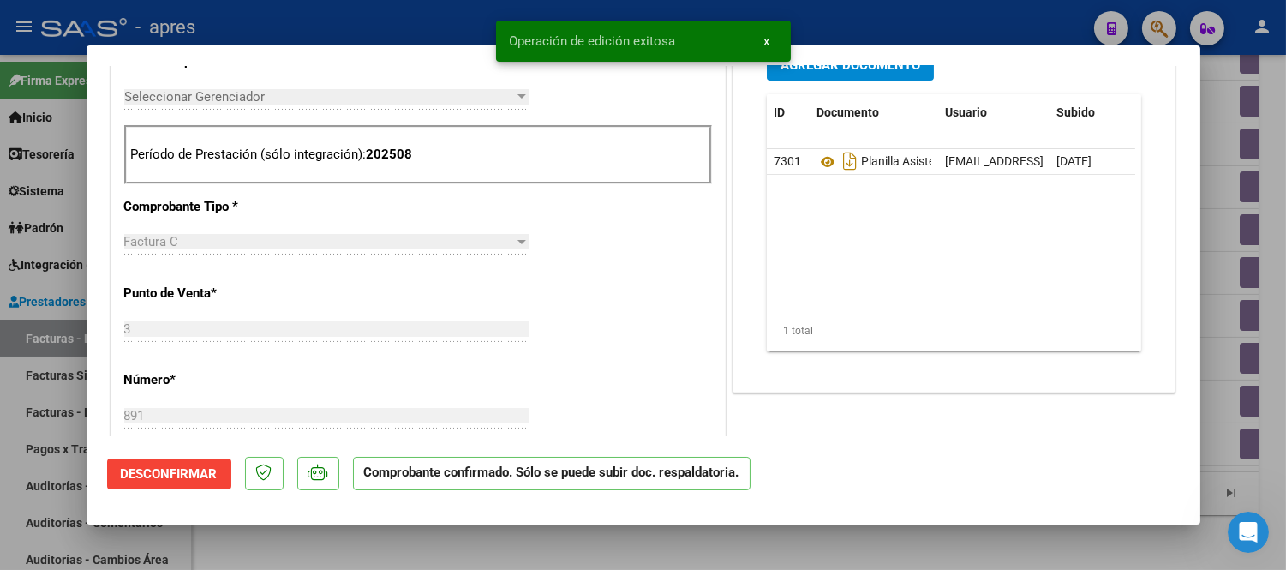
click at [606, 562] on div at bounding box center [643, 285] width 1286 height 570
type input "$ 0,00"
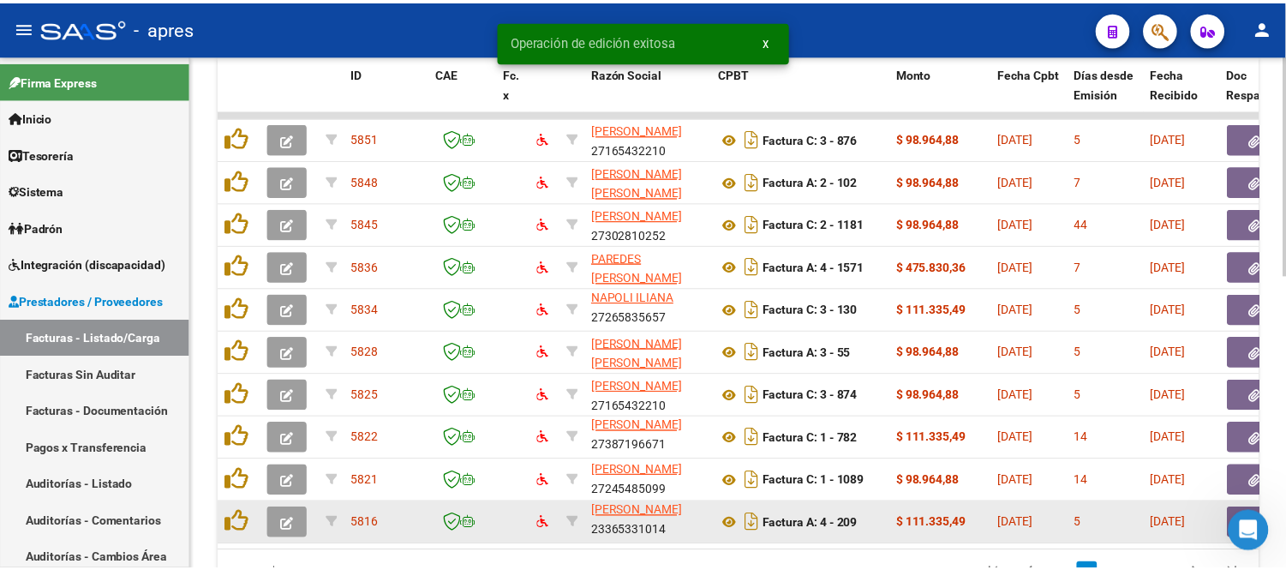
scroll to position [1, 0]
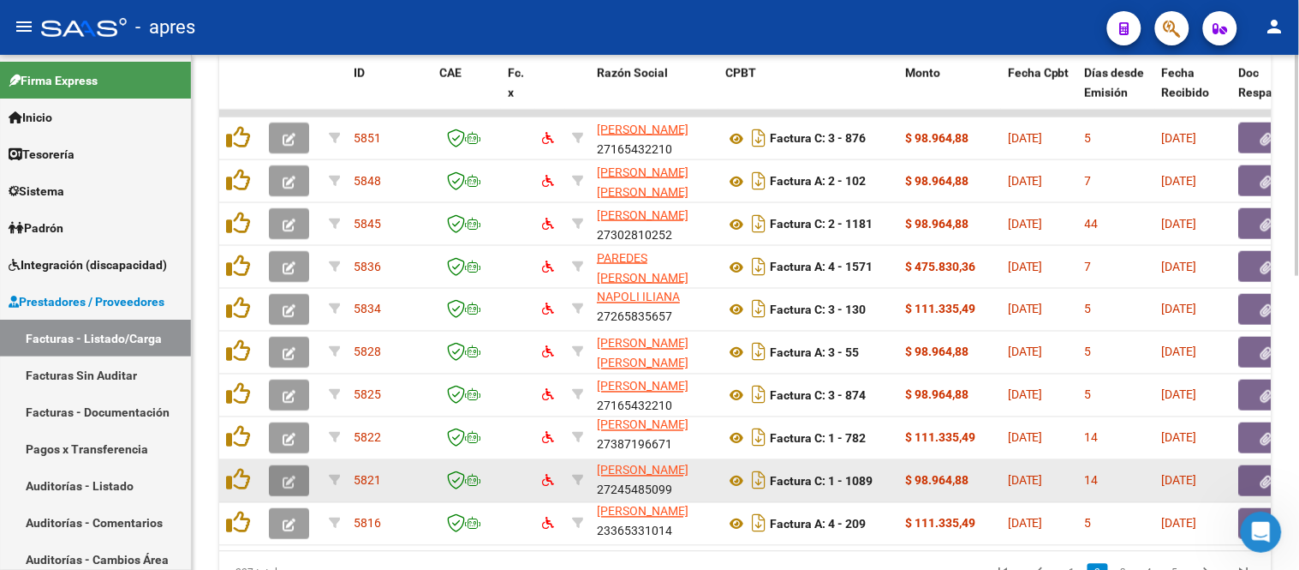
click at [288, 481] on icon "button" at bounding box center [289, 481] width 13 height 13
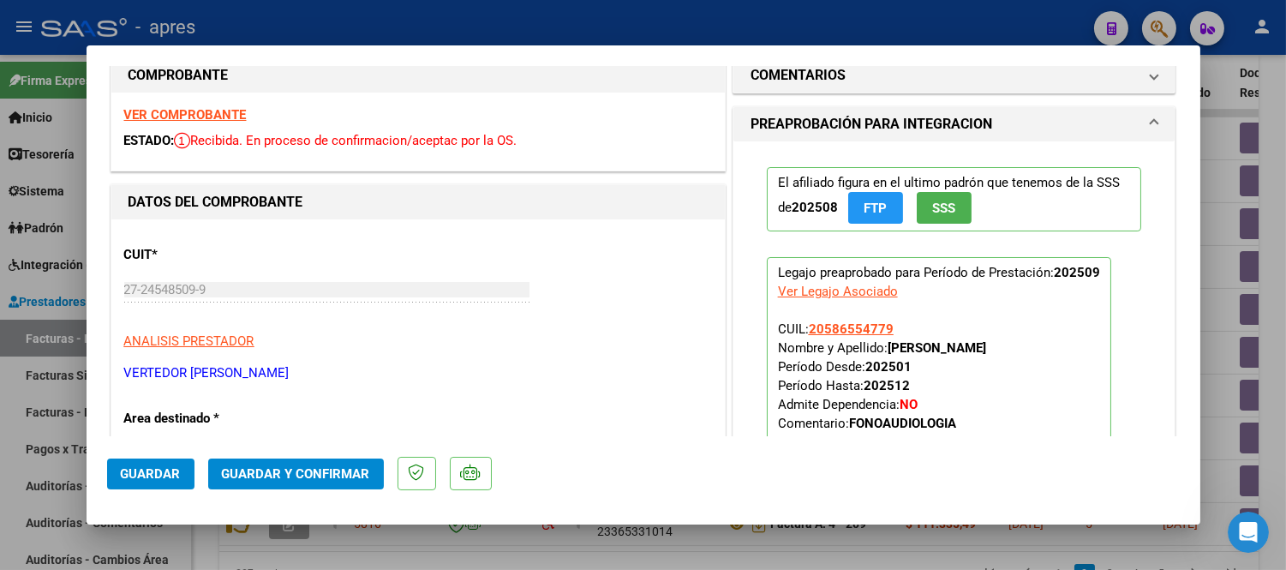
scroll to position [0, 0]
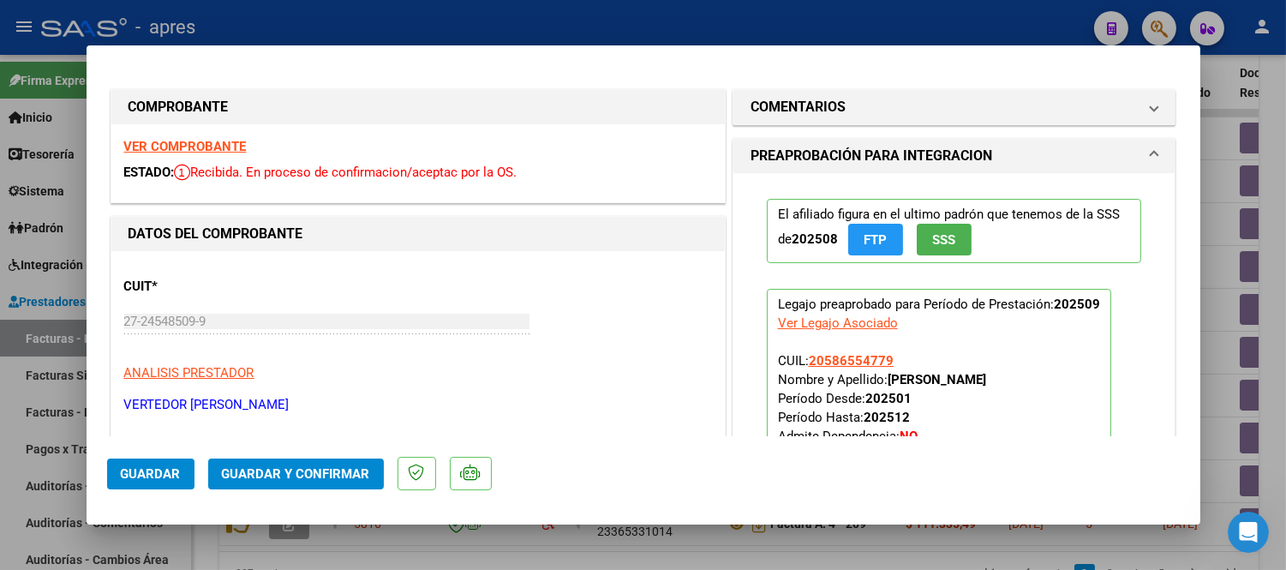
click at [242, 152] on strong "VER COMPROBANTE" at bounding box center [185, 146] width 122 height 15
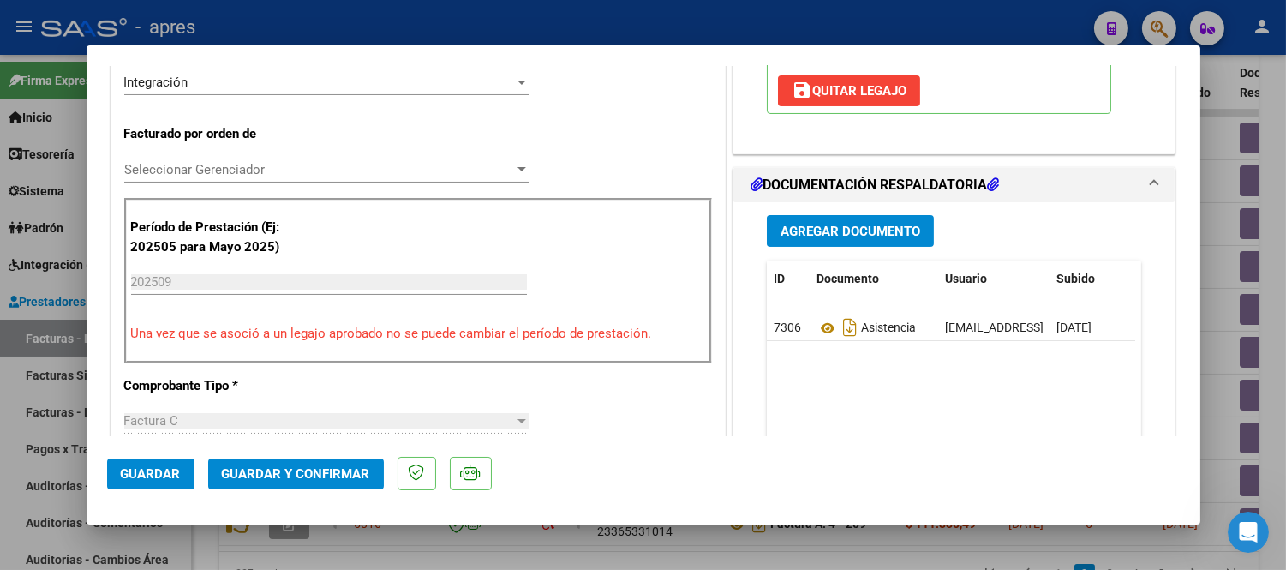
scroll to position [475, 0]
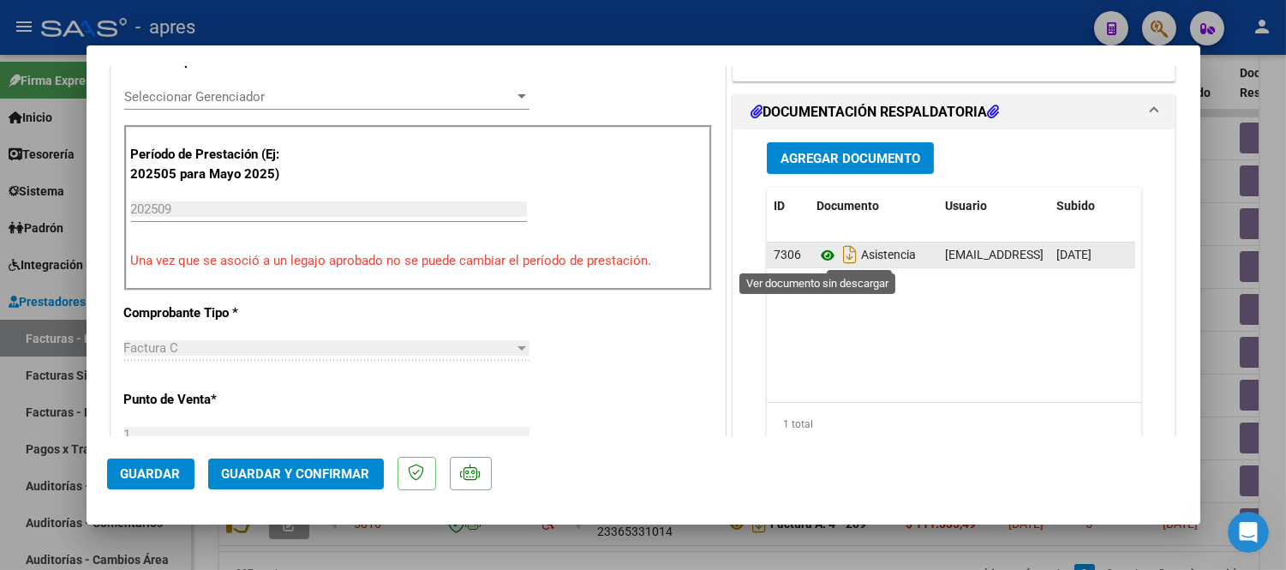
click at [820, 251] on icon at bounding box center [827, 255] width 22 height 21
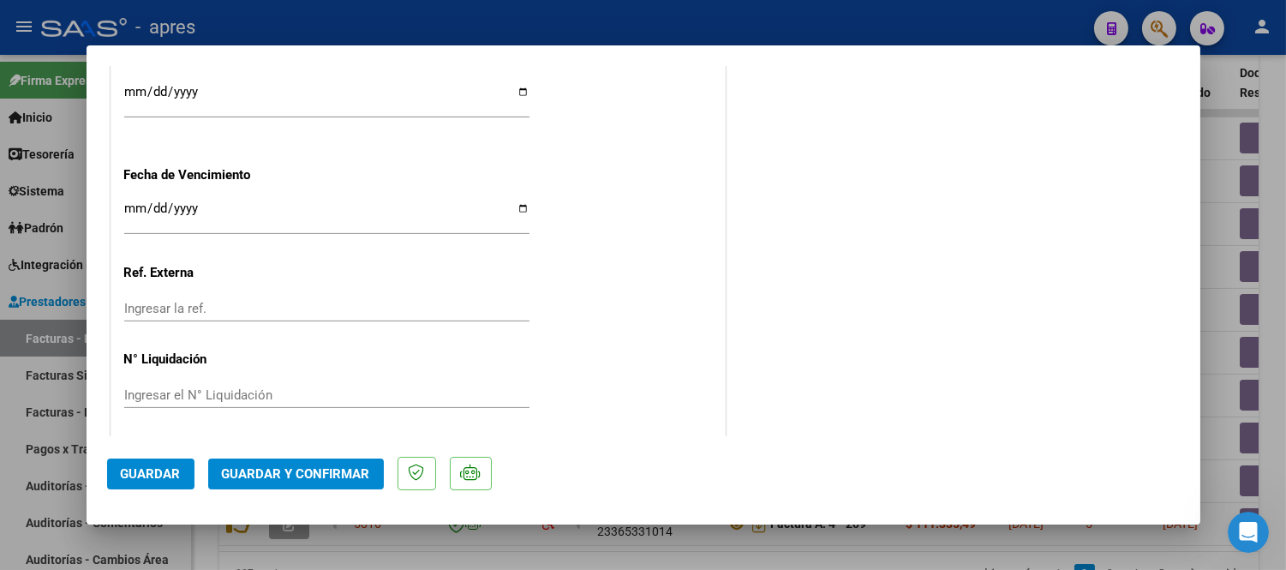
scroll to position [1283, 0]
click at [327, 475] on span "Guardar y Confirmar" at bounding box center [296, 473] width 148 height 15
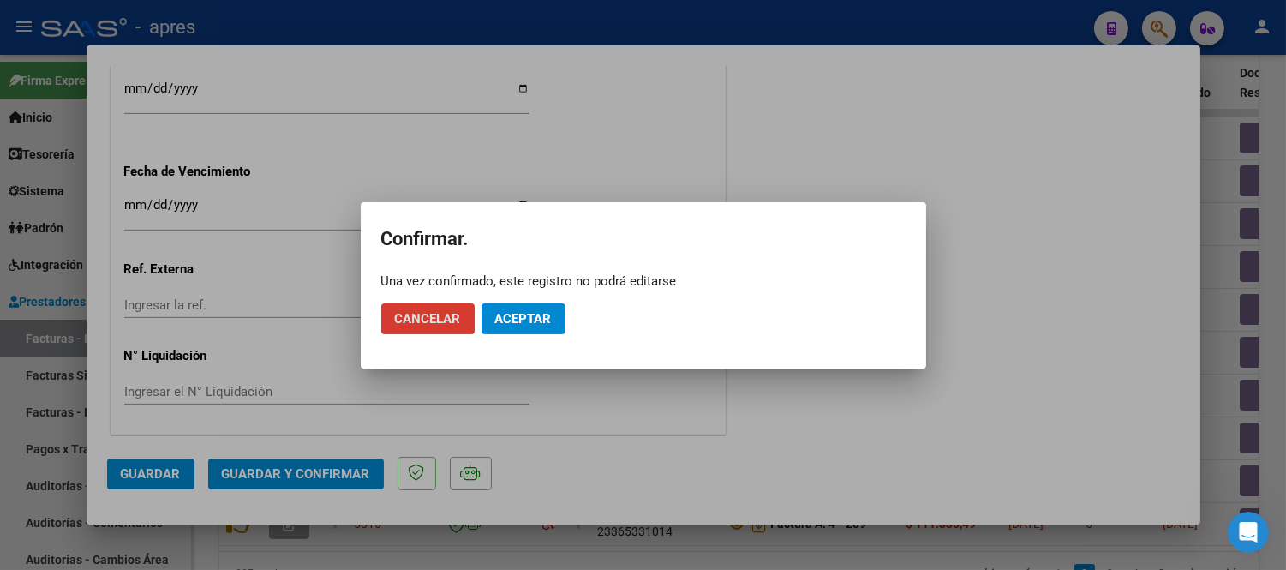
click at [510, 330] on button "Aceptar" at bounding box center [523, 318] width 84 height 31
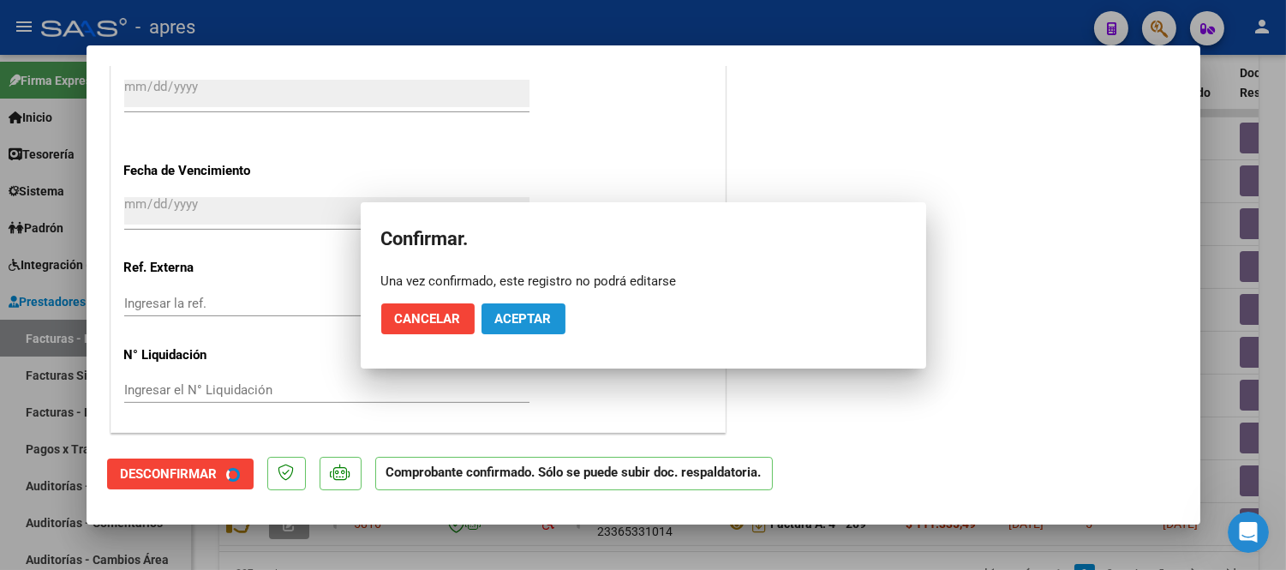
scroll to position [1178, 0]
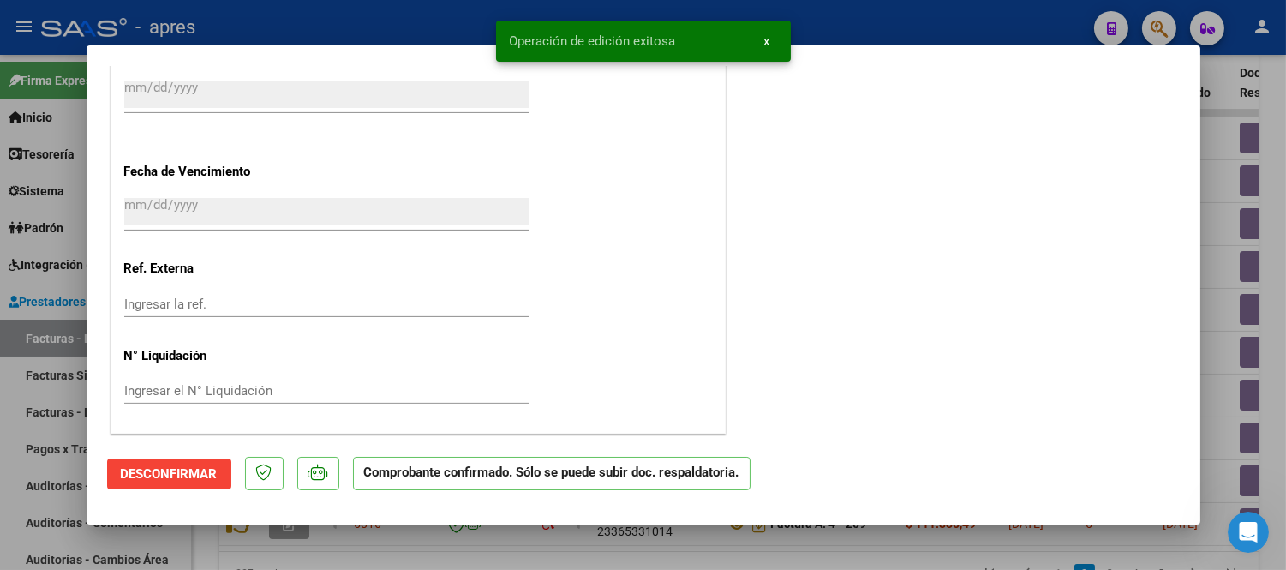
click at [582, 534] on div at bounding box center [643, 285] width 1286 height 570
type input "$ 0,00"
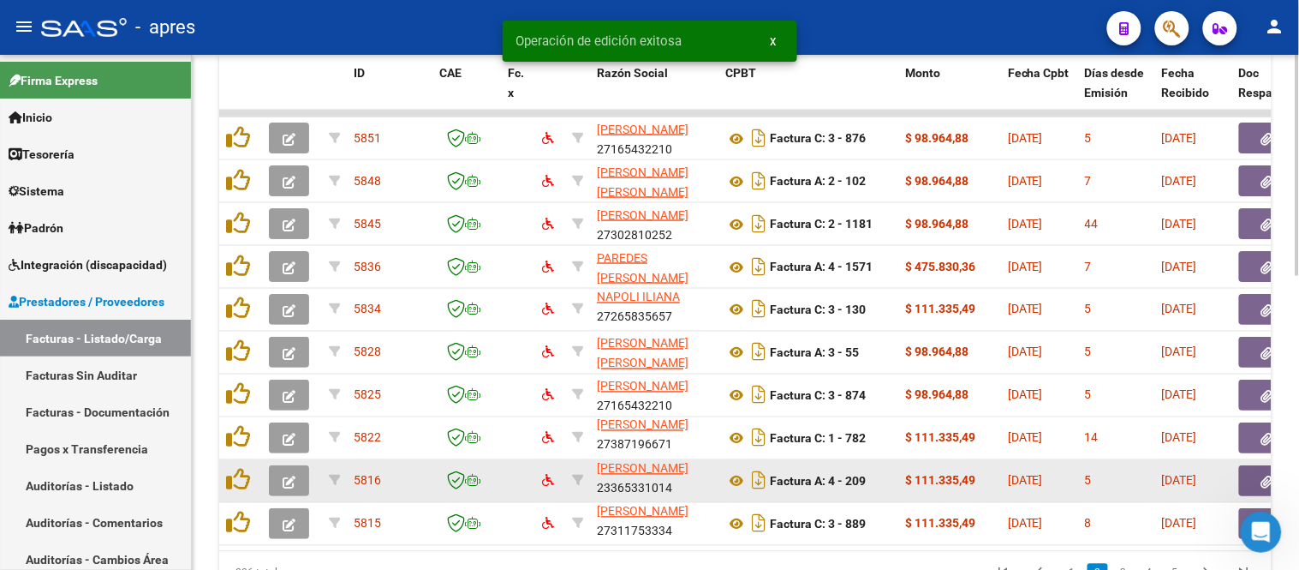
click at [290, 475] on icon "button" at bounding box center [289, 481] width 13 height 13
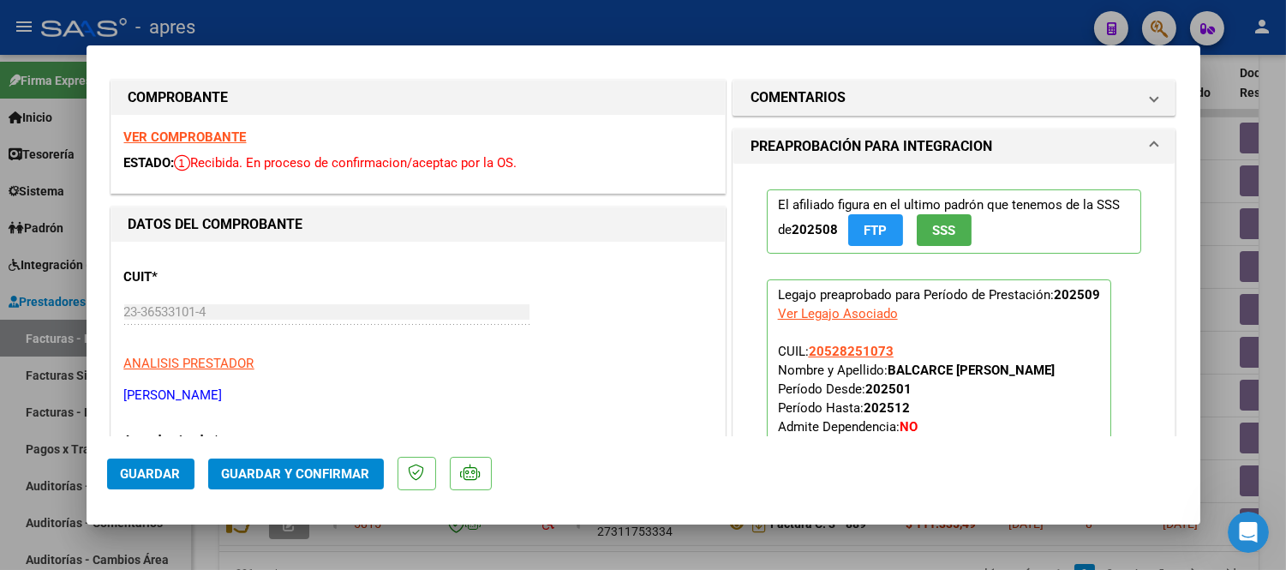
scroll to position [0, 0]
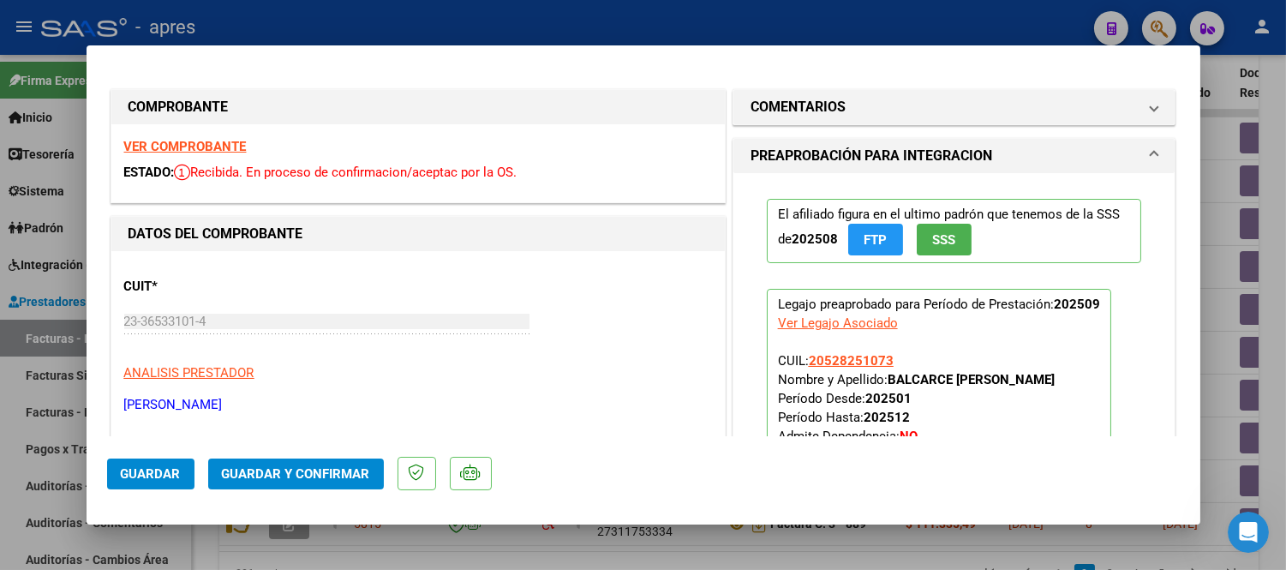
click at [212, 142] on strong "VER COMPROBANTE" at bounding box center [185, 146] width 122 height 15
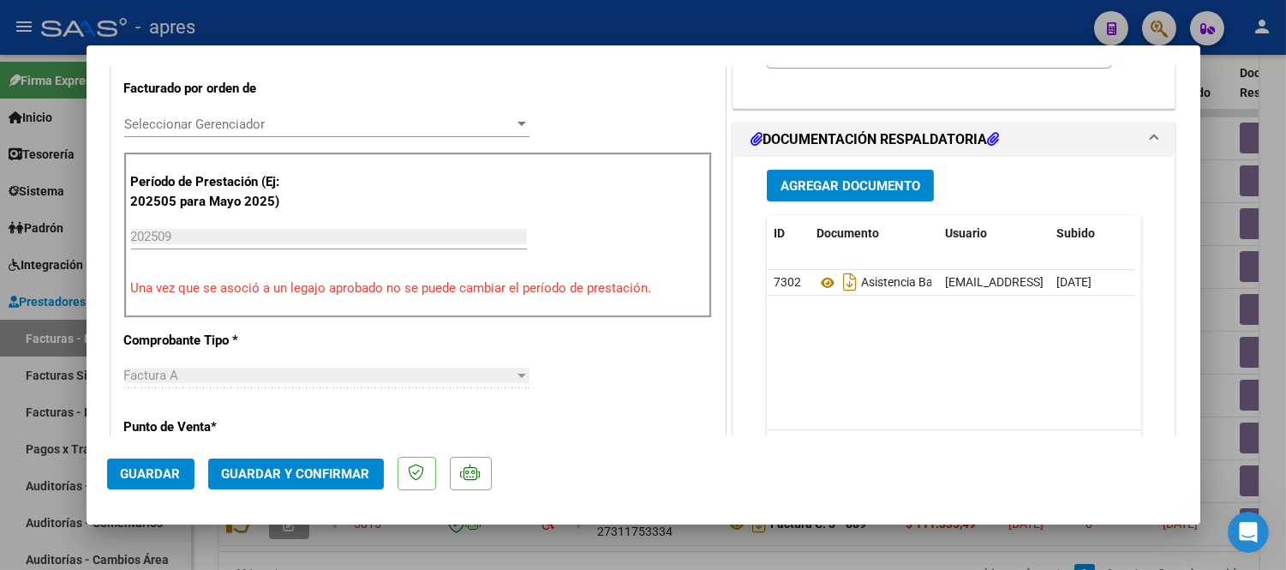
scroll to position [475, 0]
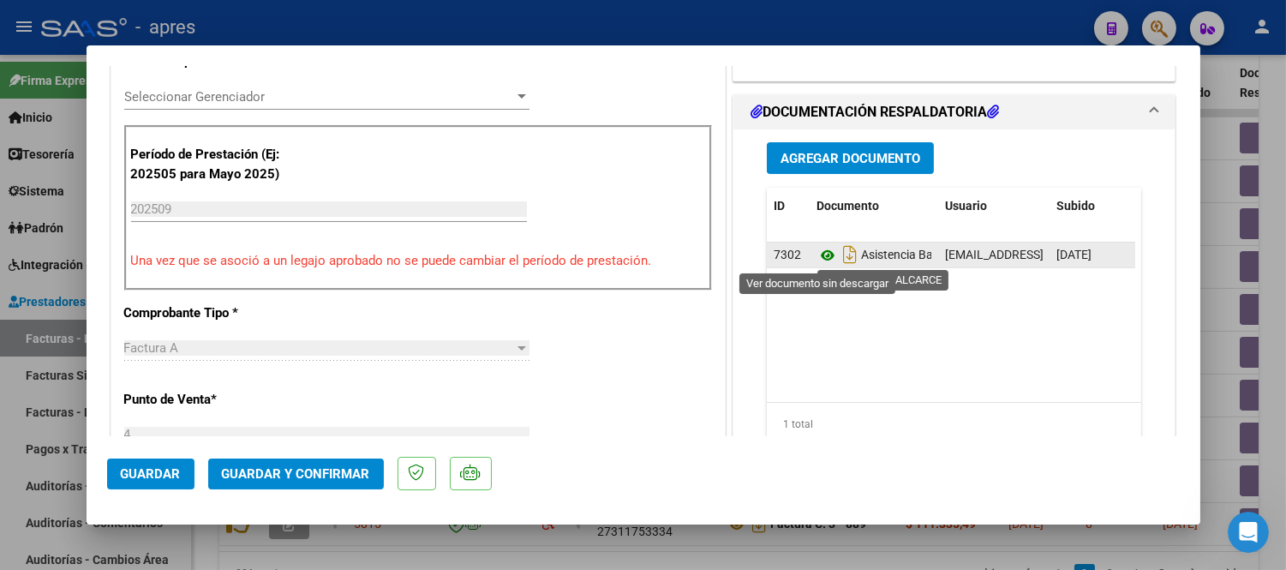
click at [818, 251] on icon at bounding box center [827, 255] width 22 height 21
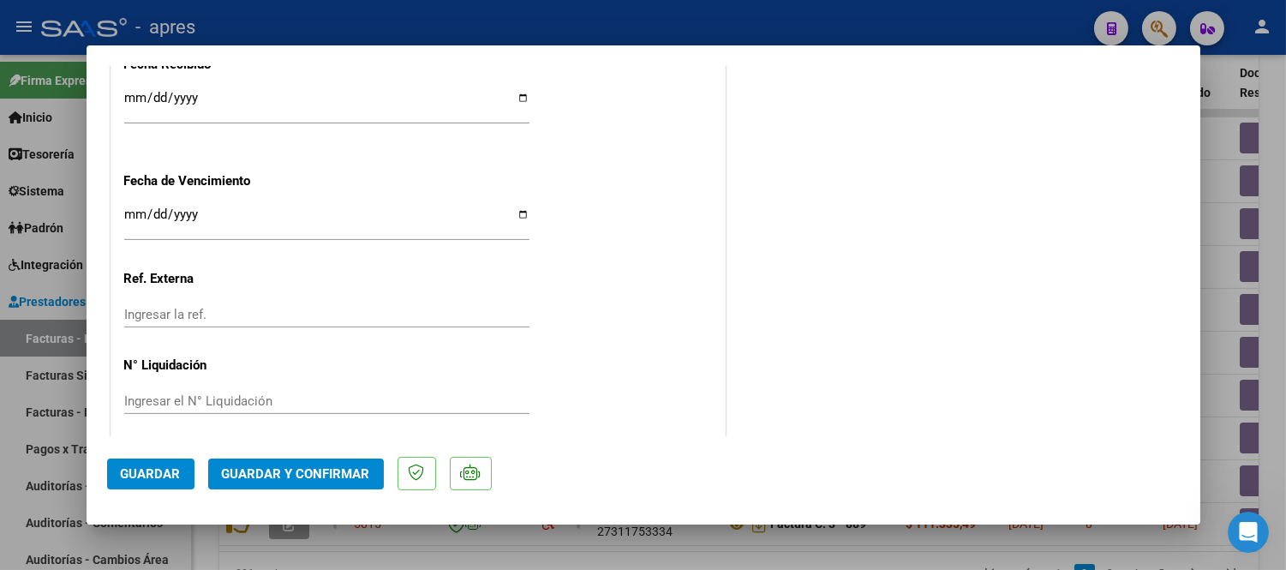
scroll to position [1283, 0]
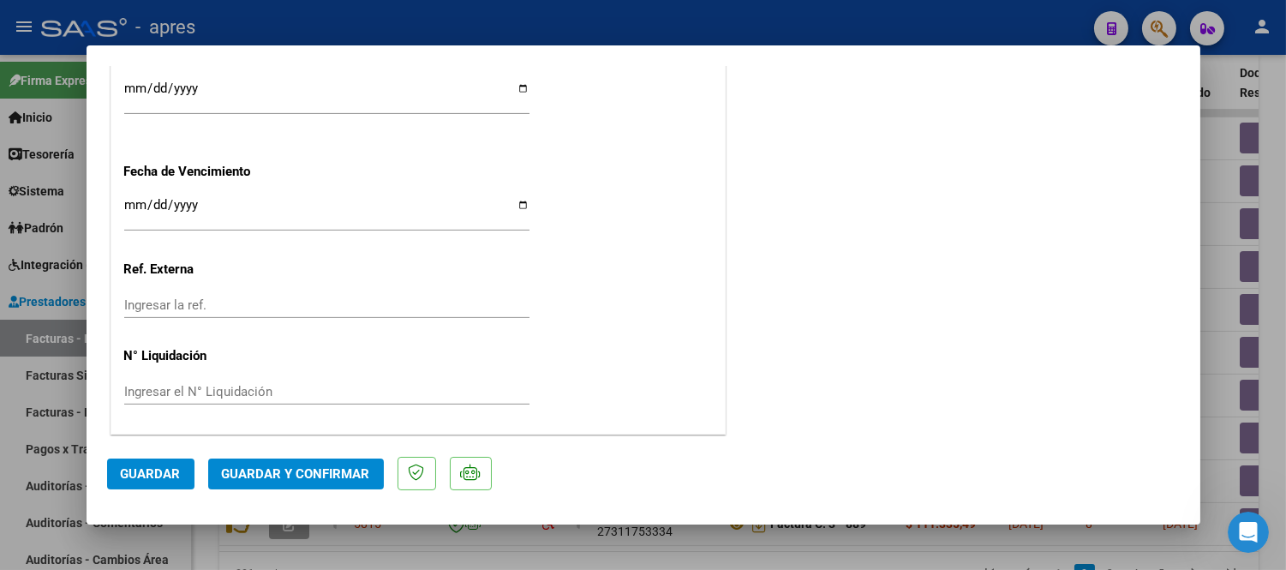
click at [302, 471] on span "Guardar y Confirmar" at bounding box center [296, 473] width 148 height 15
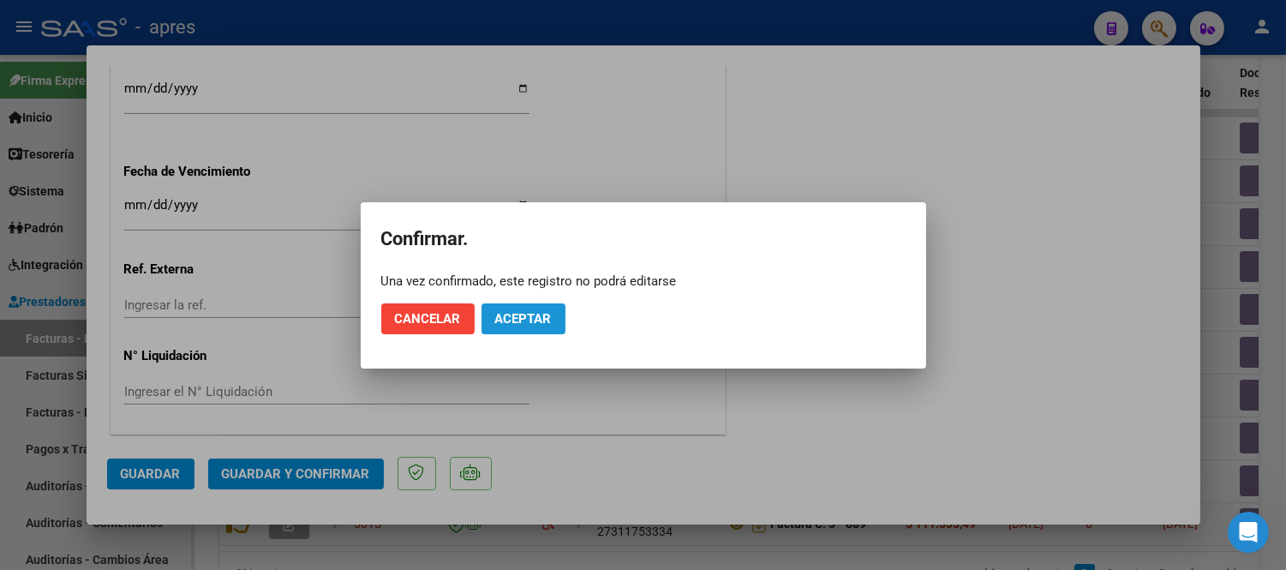
click at [524, 319] on span "Aceptar" at bounding box center [523, 318] width 57 height 15
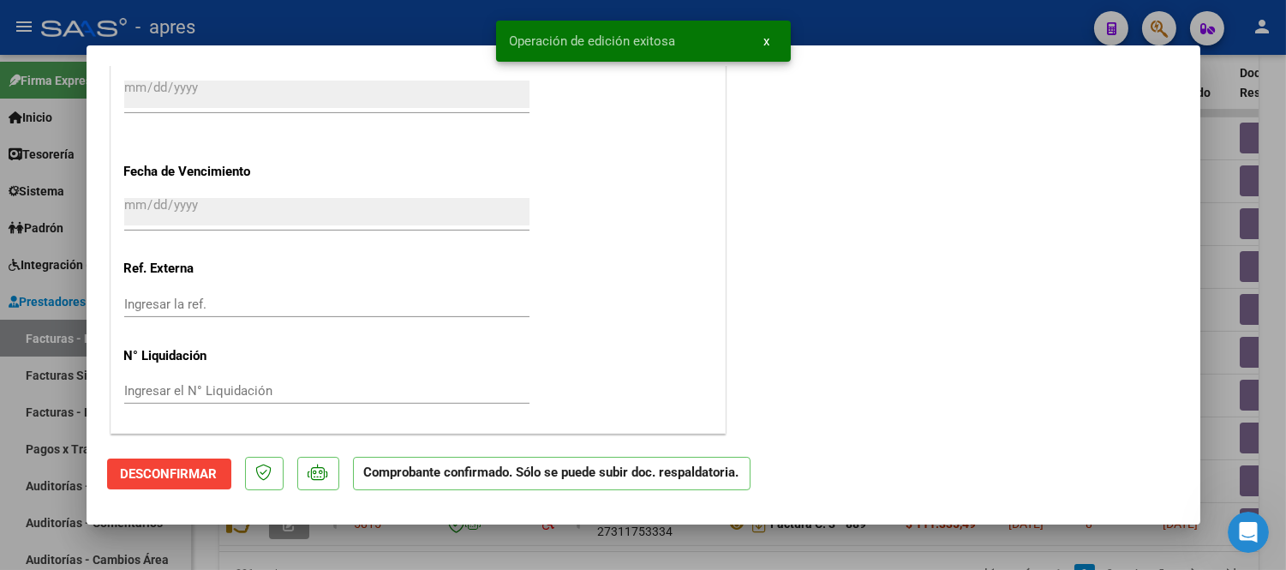
click at [524, 540] on div at bounding box center [643, 285] width 1286 height 570
type input "$ 0,00"
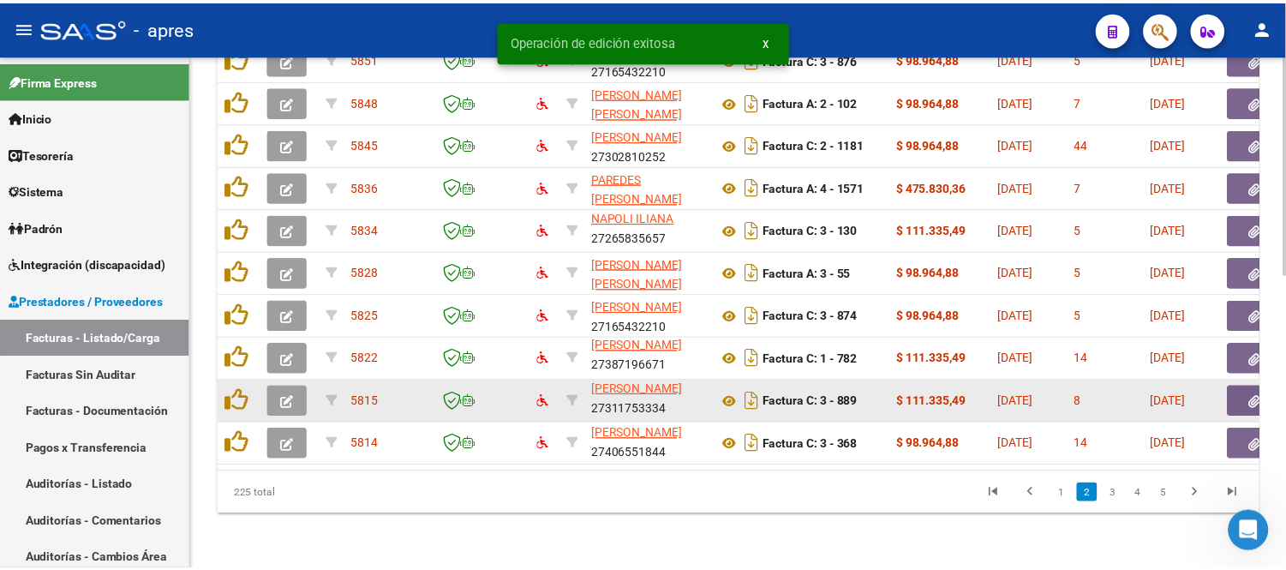
scroll to position [688, 0]
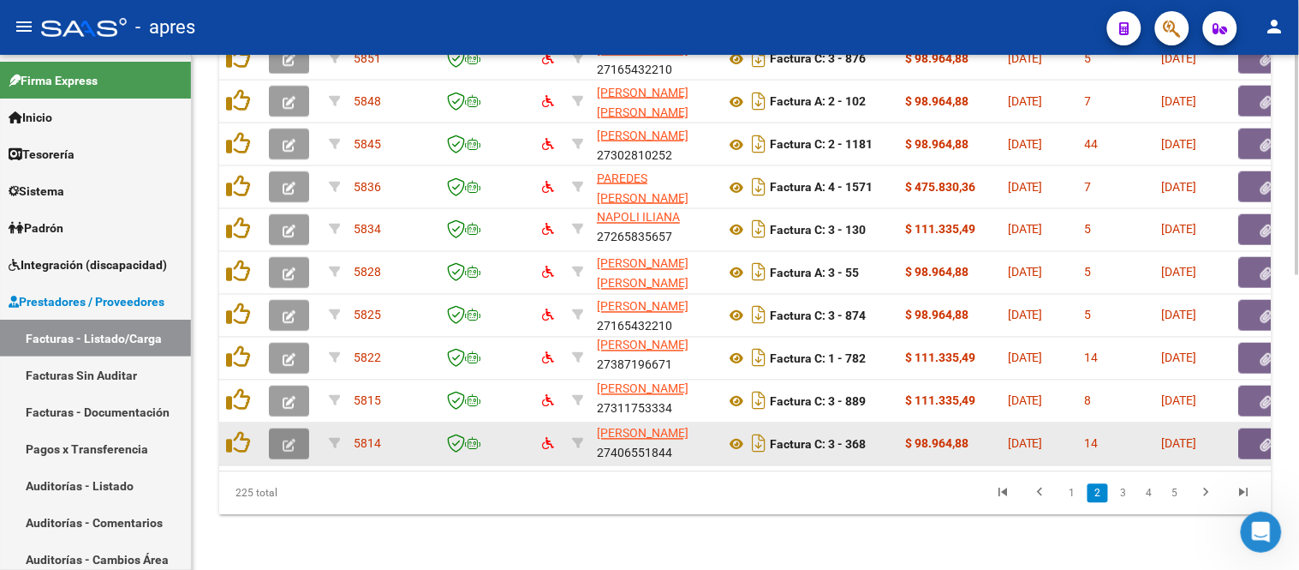
click at [291, 439] on icon "button" at bounding box center [289, 445] width 13 height 13
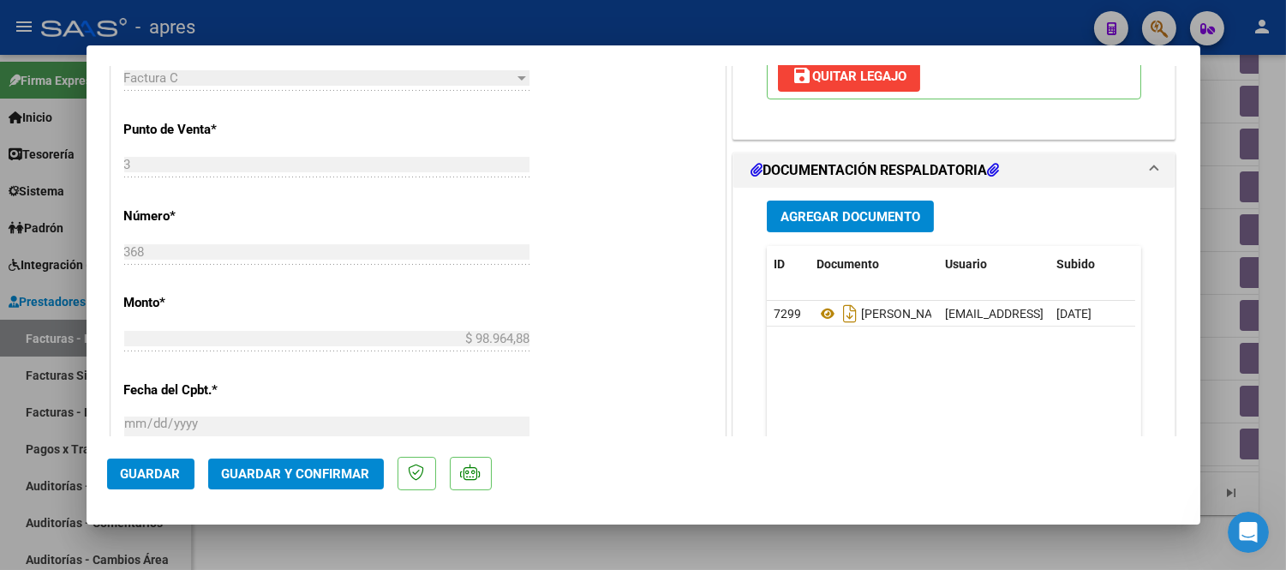
scroll to position [761, 0]
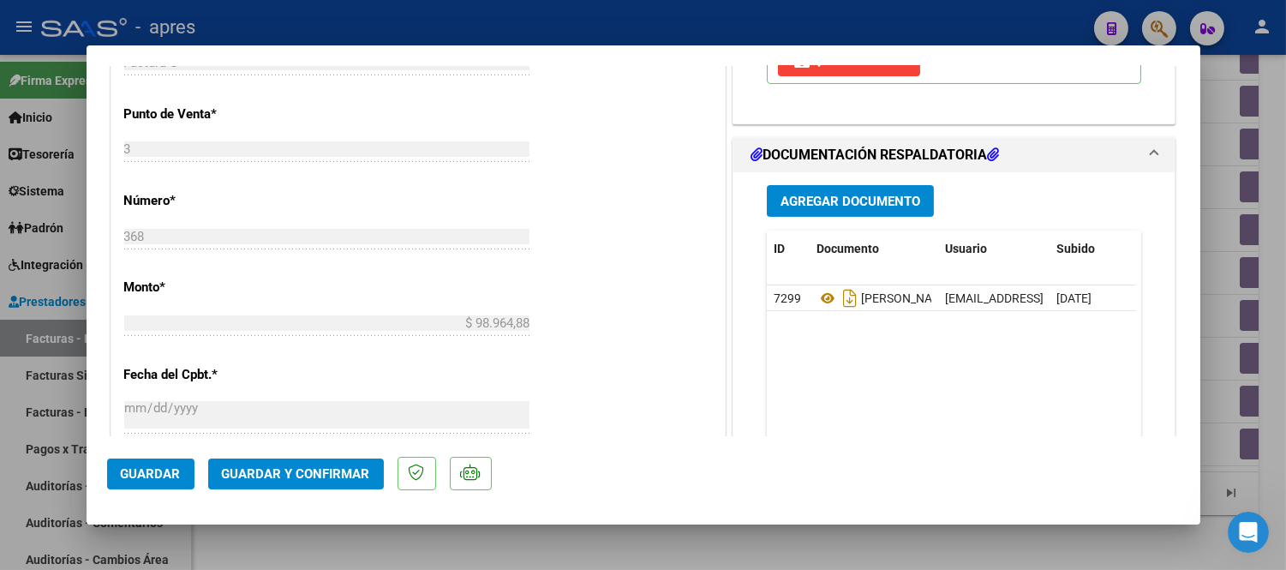
click at [853, 535] on div at bounding box center [643, 285] width 1286 height 570
type input "$ 0,00"
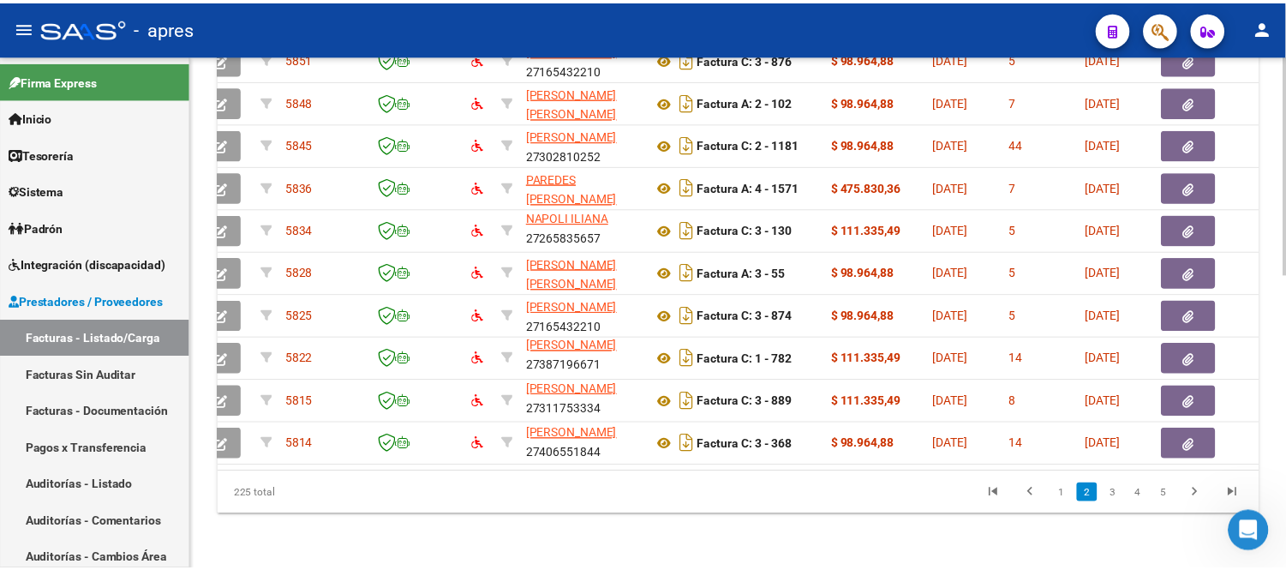
scroll to position [0, 0]
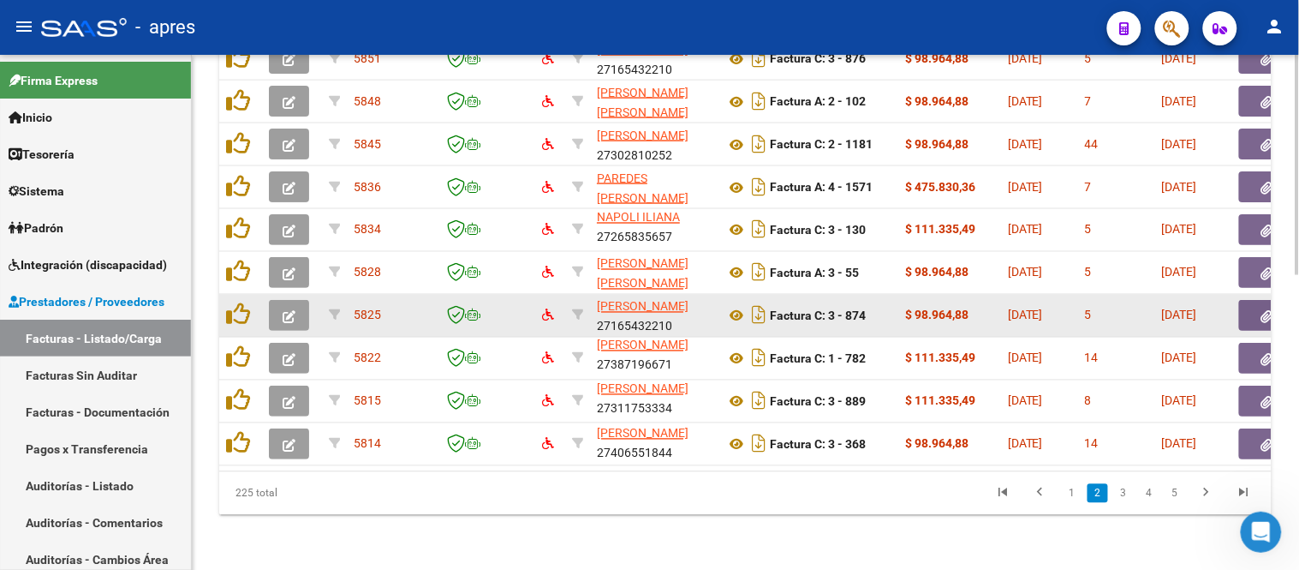
click at [277, 300] on button "button" at bounding box center [289, 315] width 40 height 31
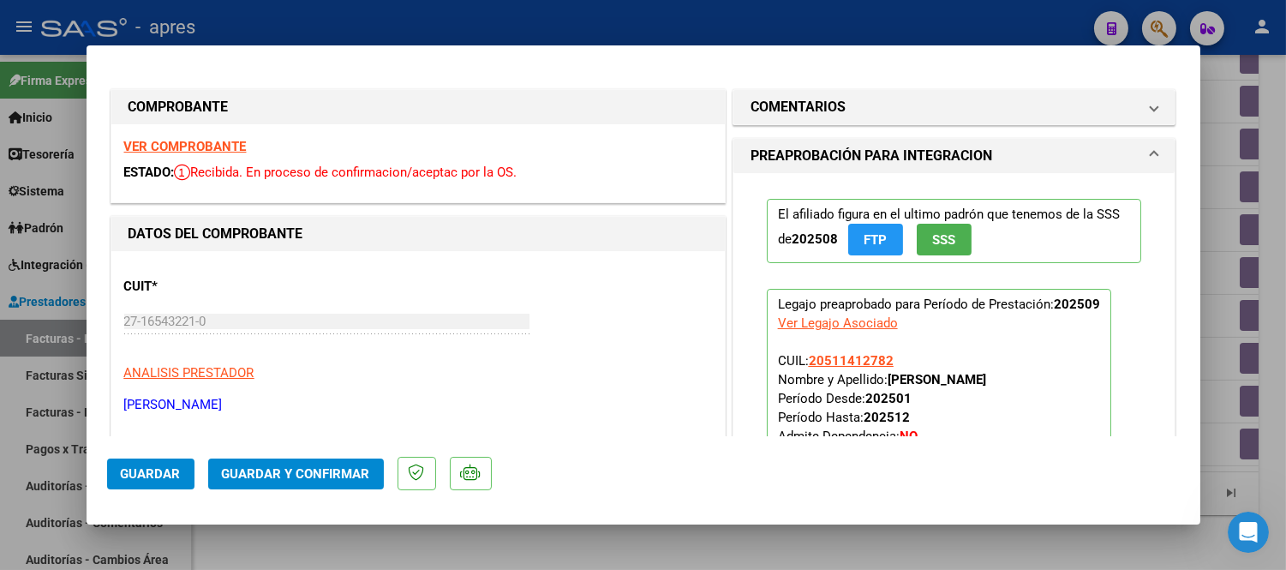
click at [214, 146] on strong "VER COMPROBANTE" at bounding box center [185, 146] width 122 height 15
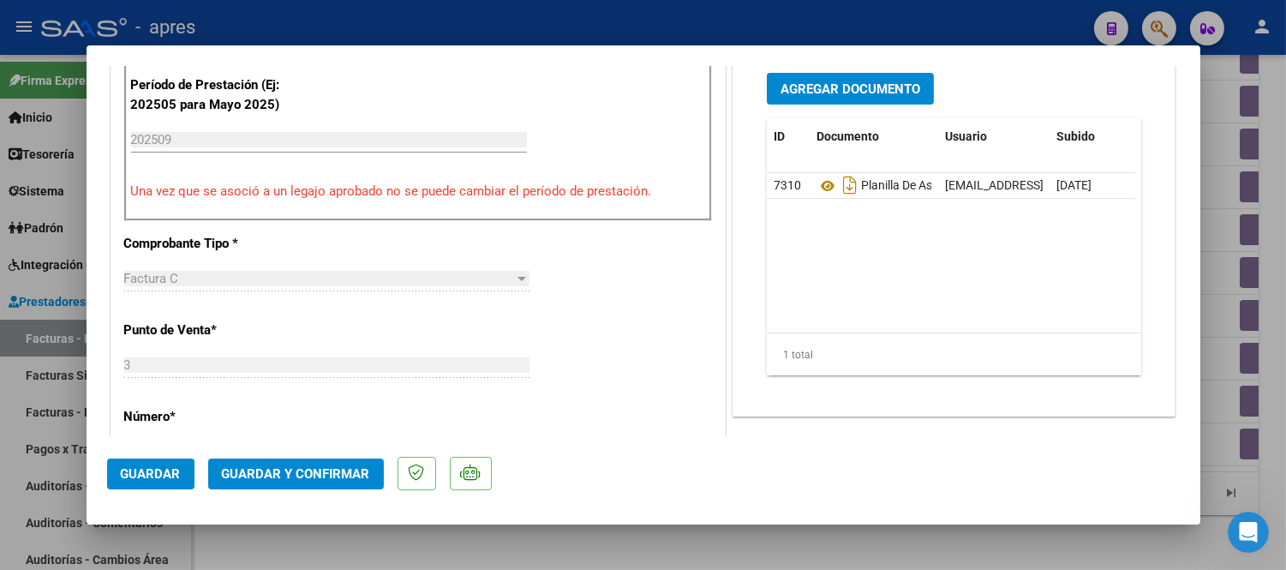
scroll to position [570, 0]
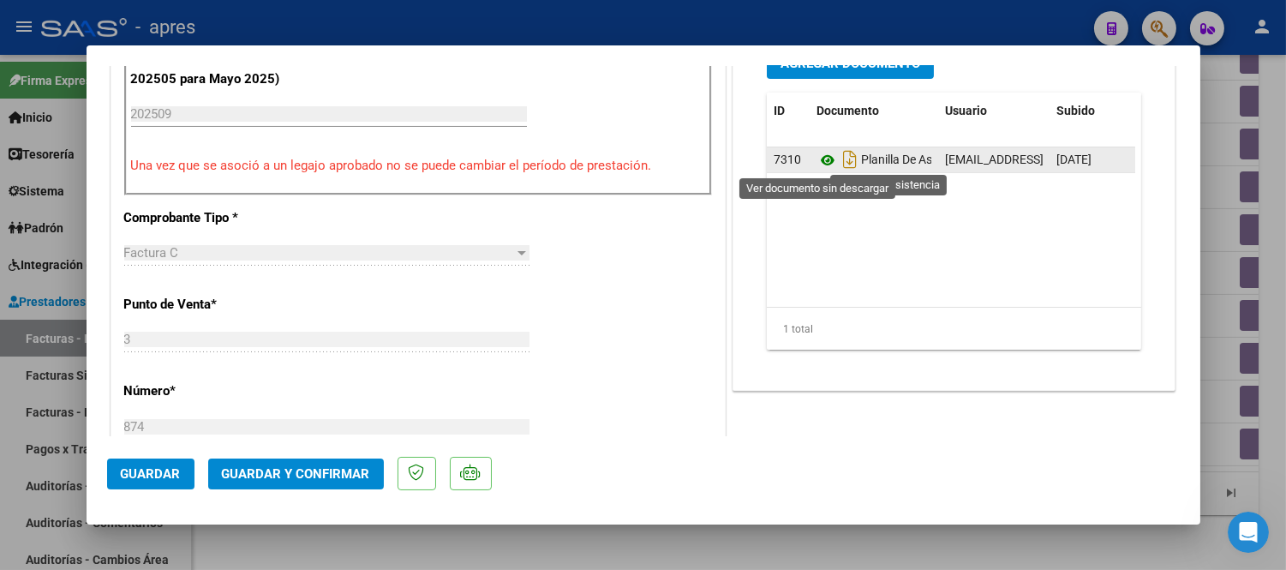
click at [816, 159] on icon at bounding box center [827, 160] width 22 height 21
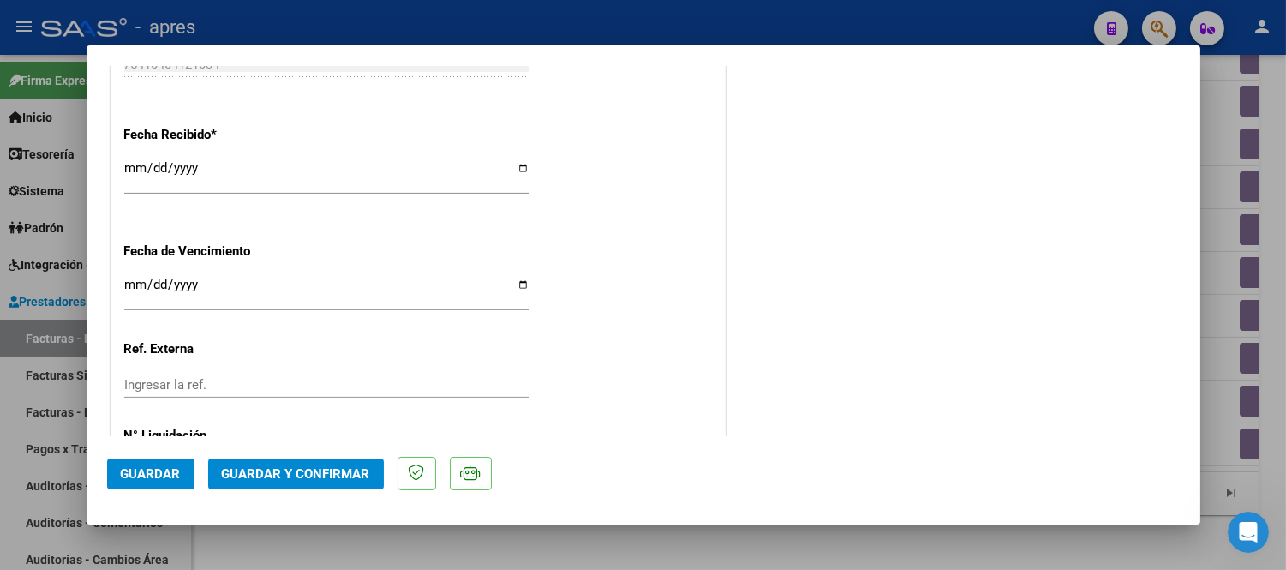
scroll to position [1237, 0]
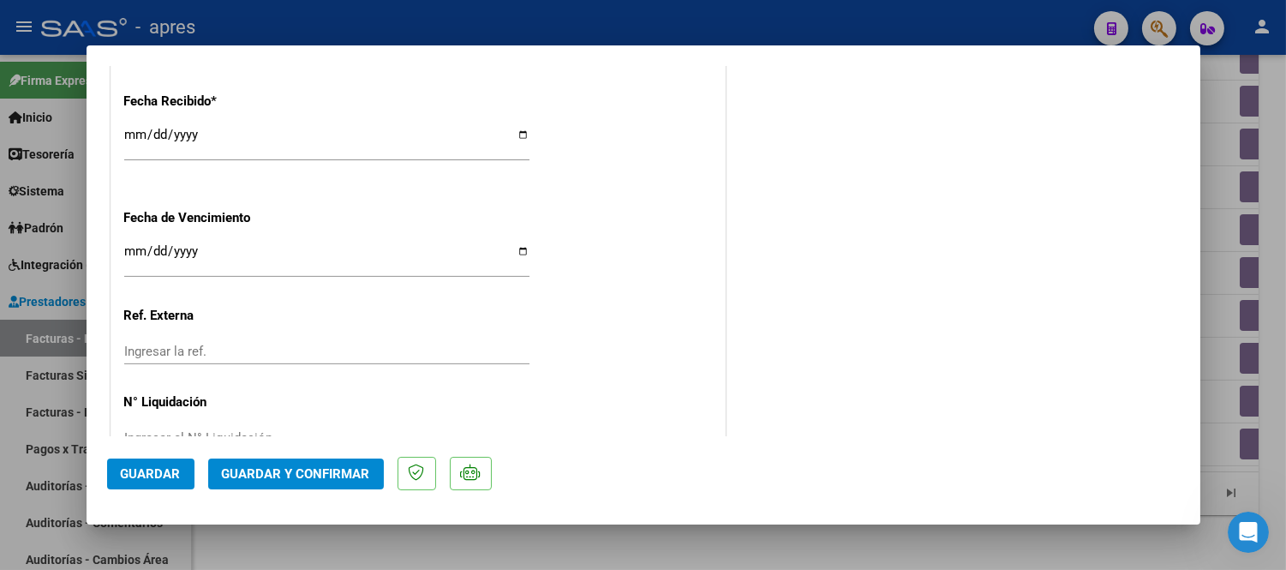
click at [331, 469] on span "Guardar y Confirmar" at bounding box center [296, 473] width 148 height 15
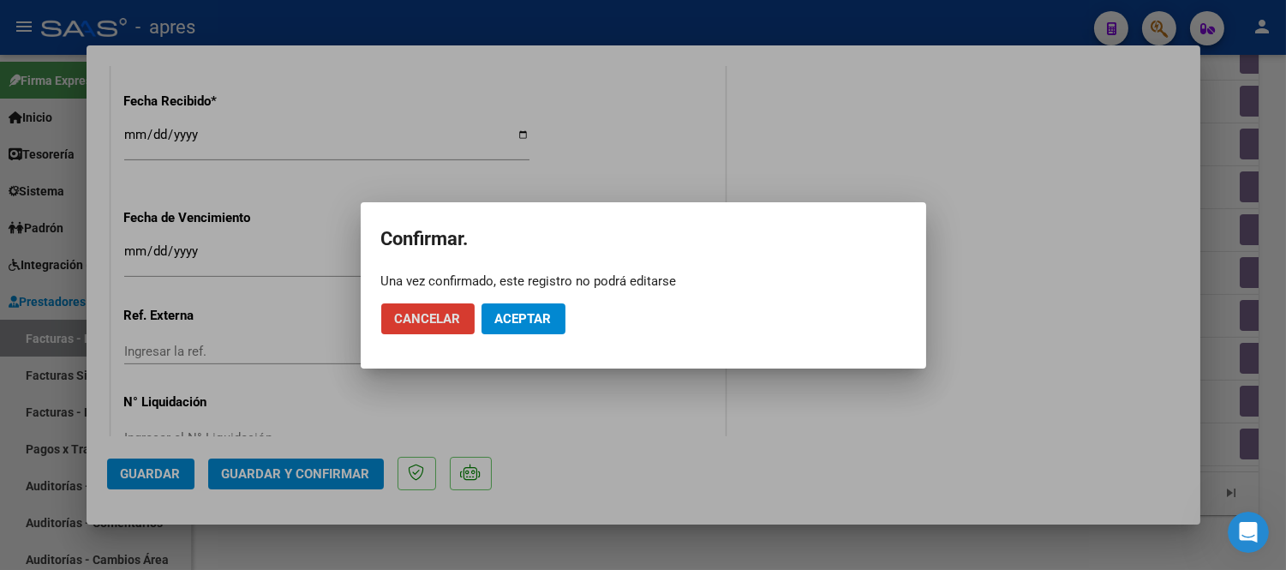
click at [499, 318] on span "Aceptar" at bounding box center [523, 318] width 57 height 15
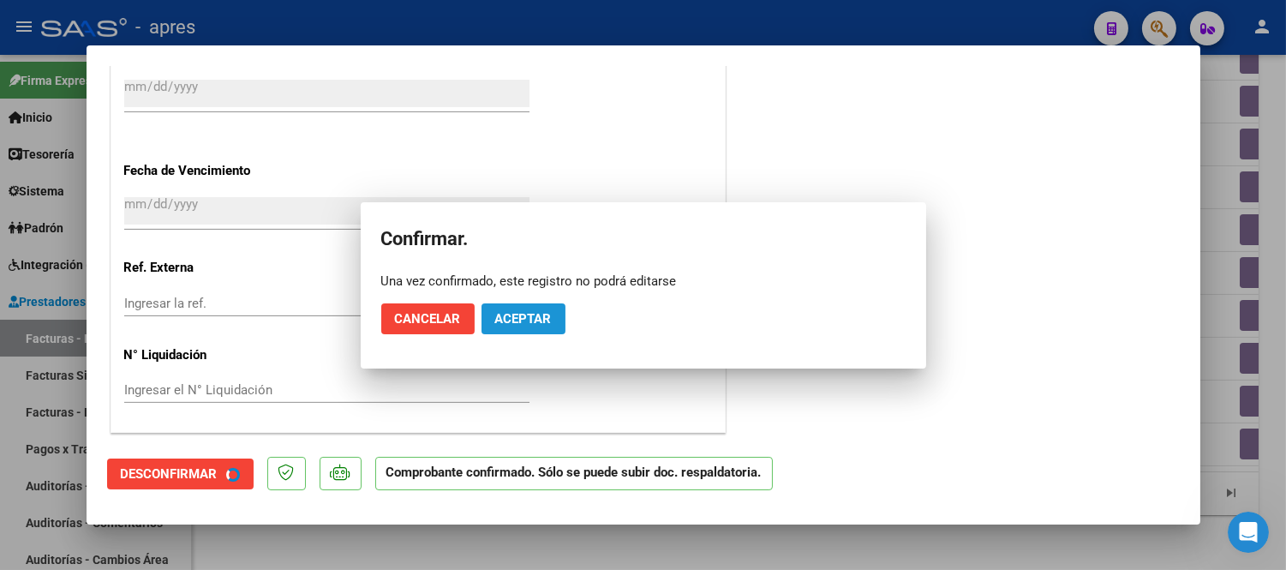
scroll to position [1131, 0]
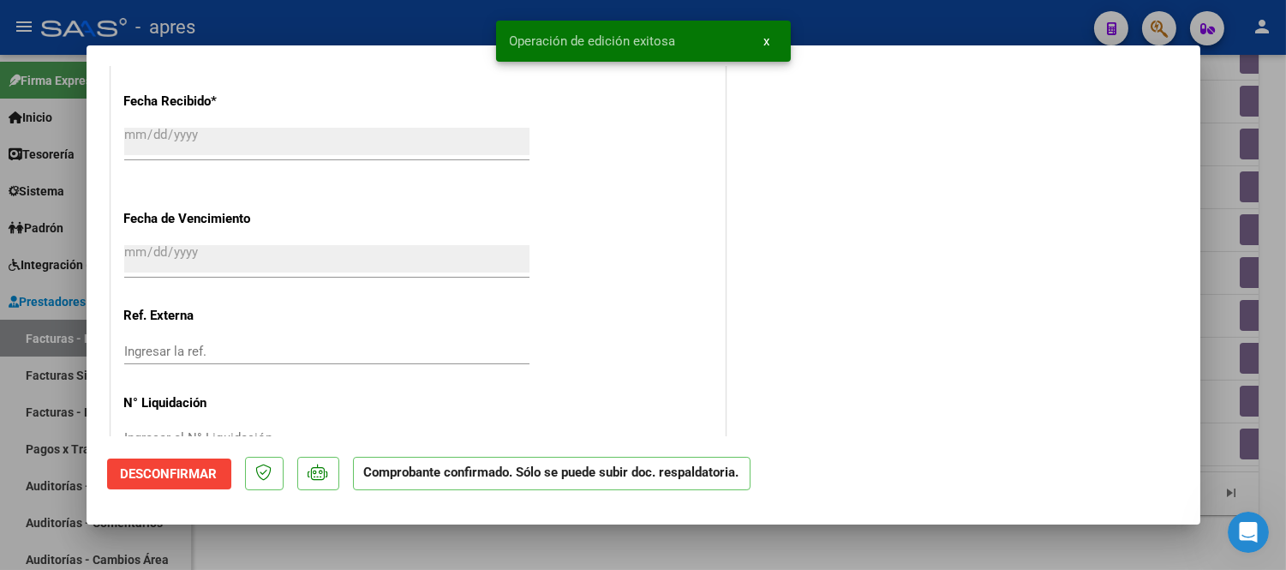
click at [568, 545] on div at bounding box center [643, 285] width 1286 height 570
type input "$ 0,00"
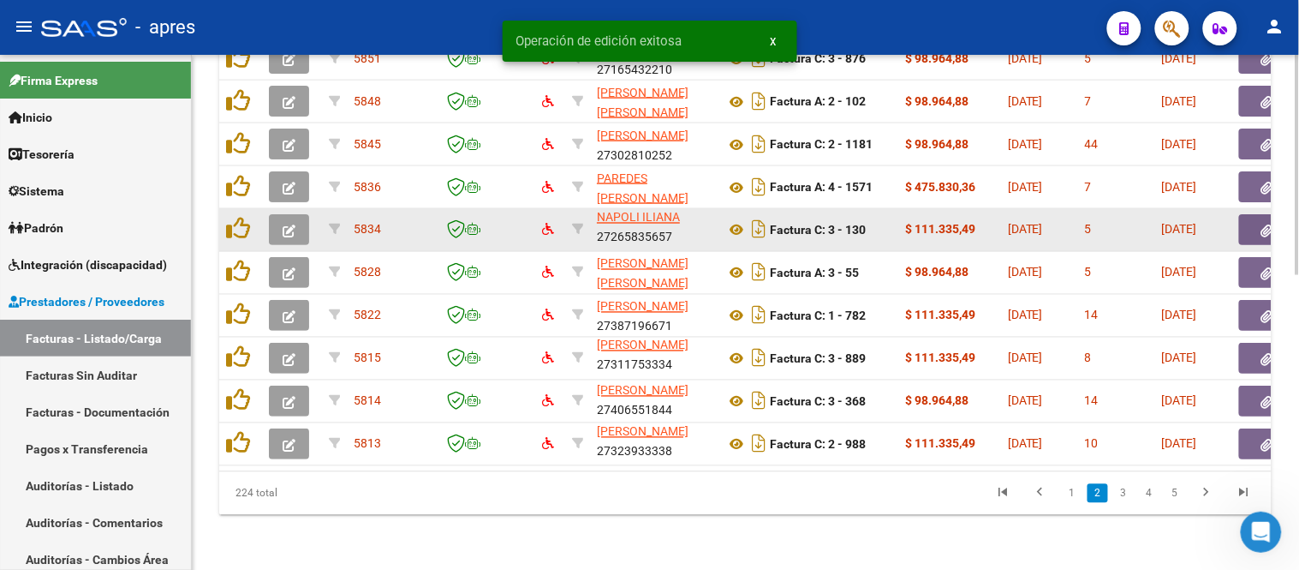
scroll to position [688, 0]
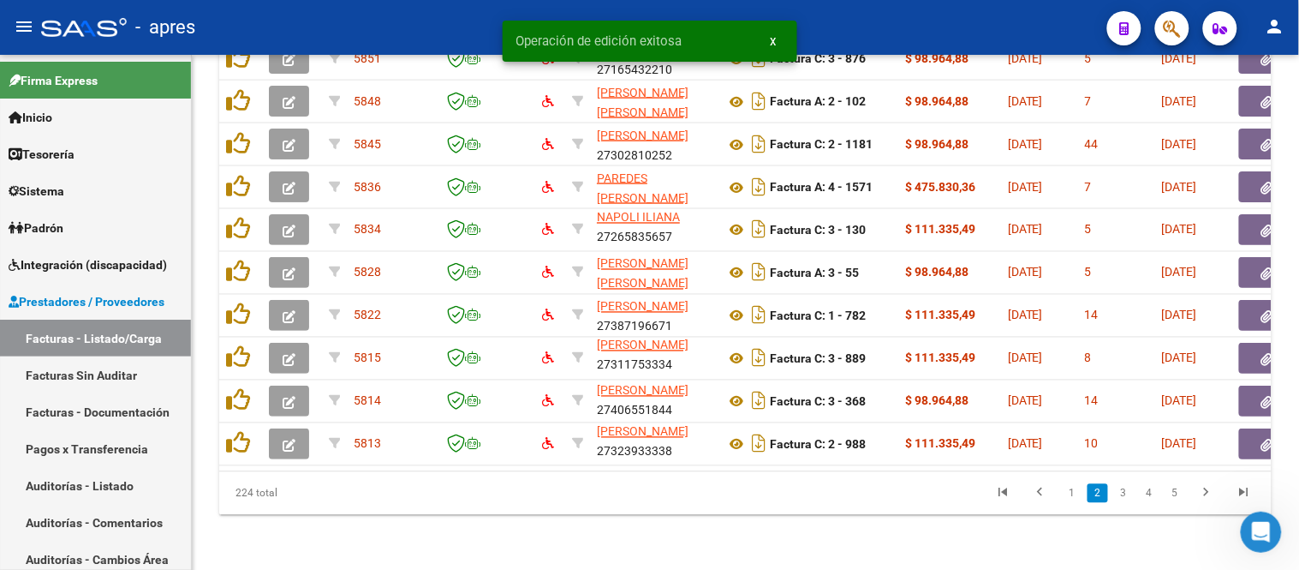
click at [537, 483] on datatable-pager "1 2 3 4 5" at bounding box center [849, 493] width 828 height 29
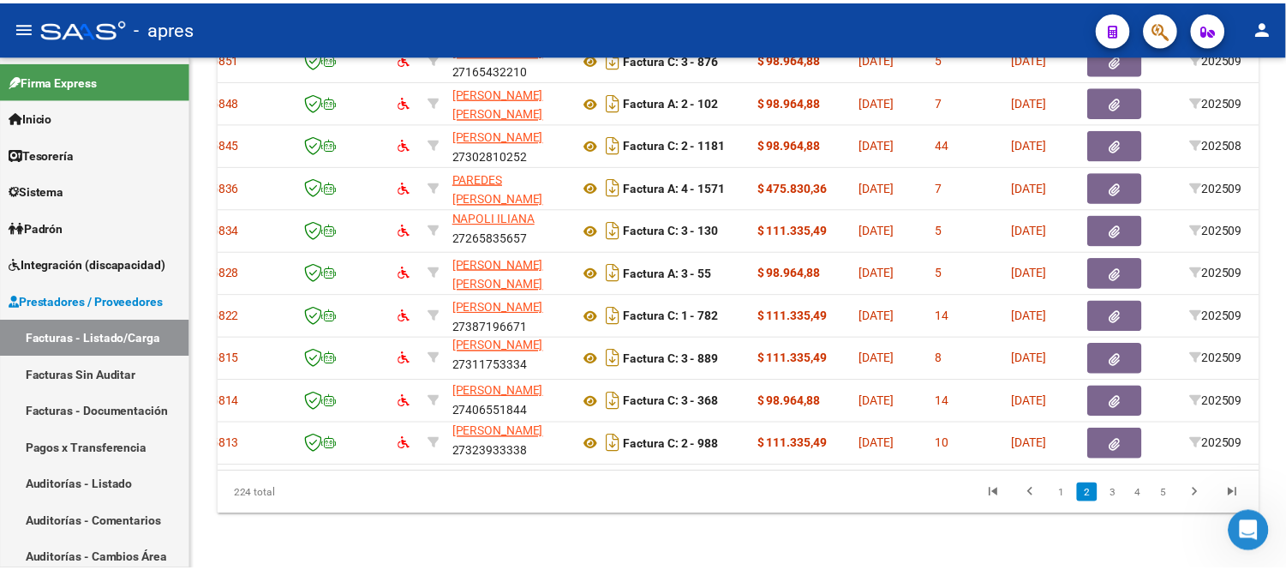
scroll to position [0, 0]
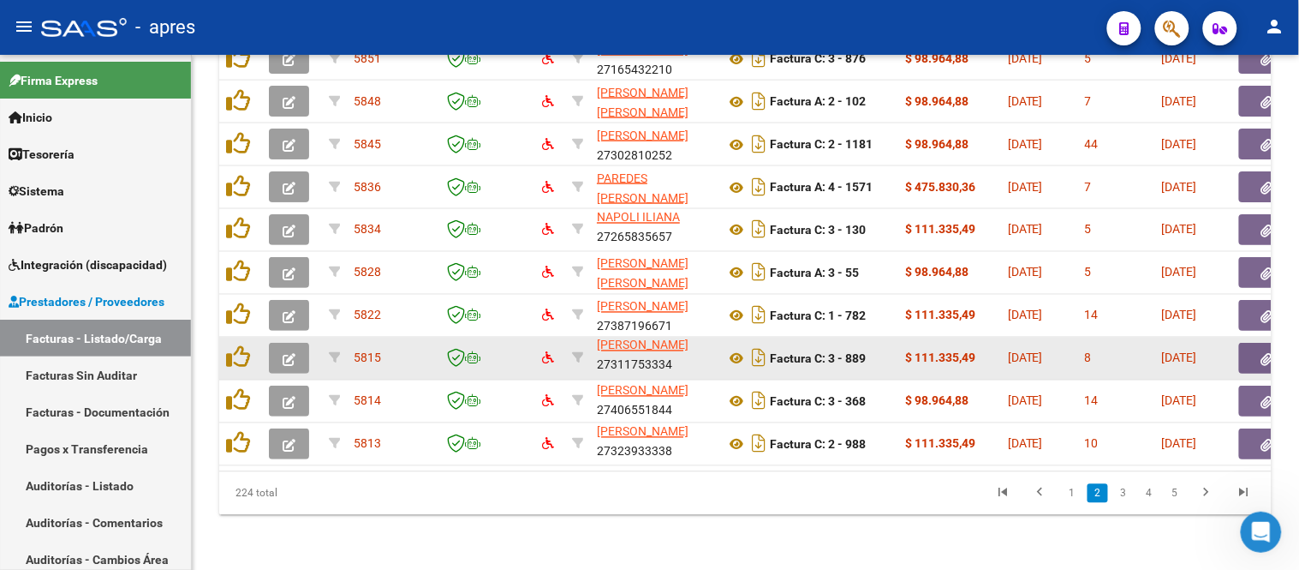
click at [298, 343] on button "button" at bounding box center [289, 358] width 40 height 31
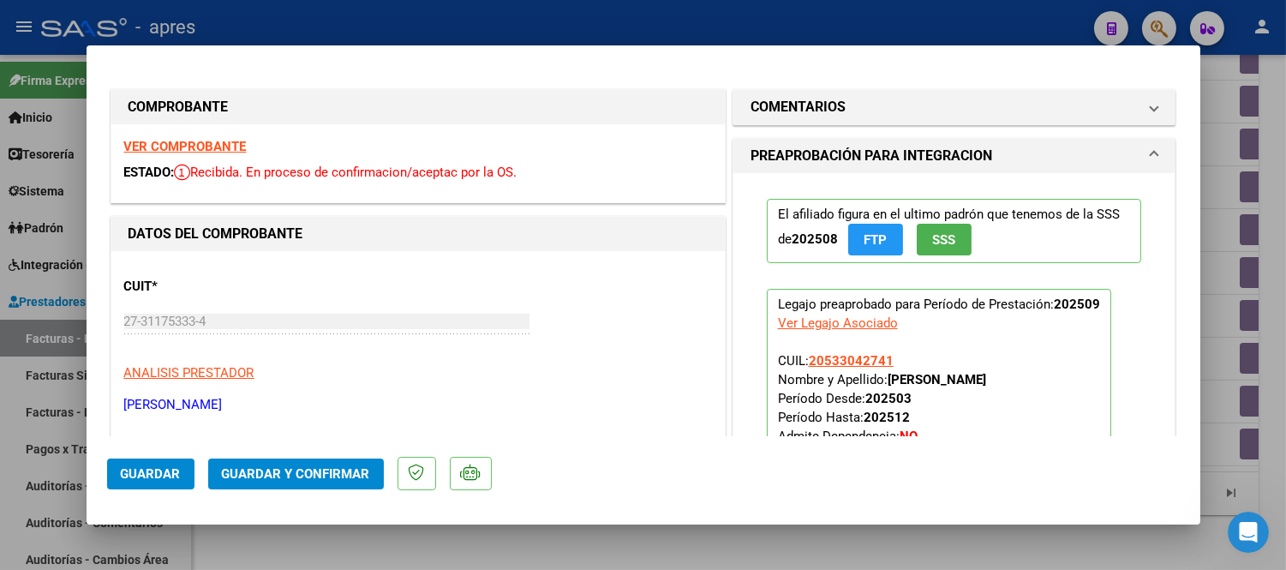
click at [203, 151] on strong "VER COMPROBANTE" at bounding box center [185, 146] width 122 height 15
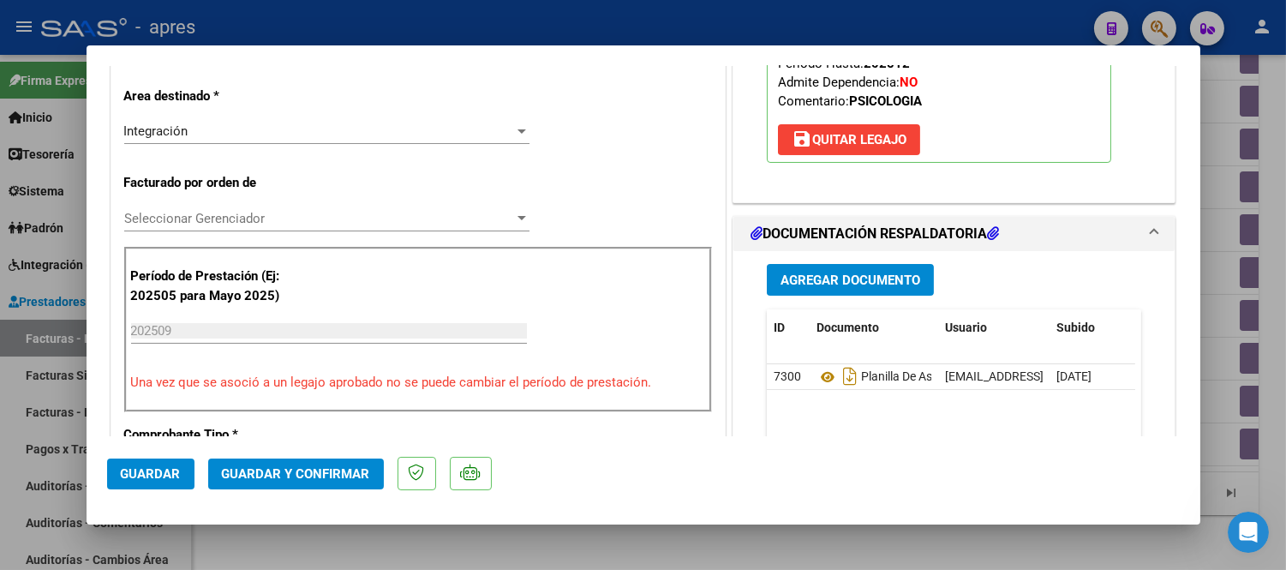
scroll to position [380, 0]
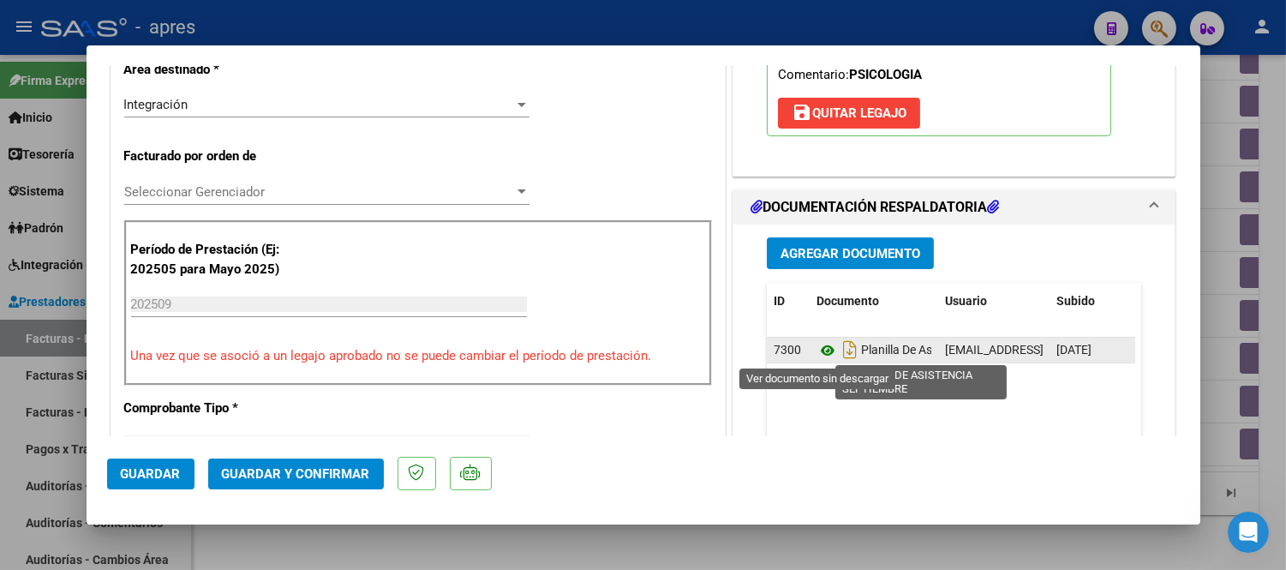
click at [821, 351] on icon at bounding box center [827, 350] width 22 height 21
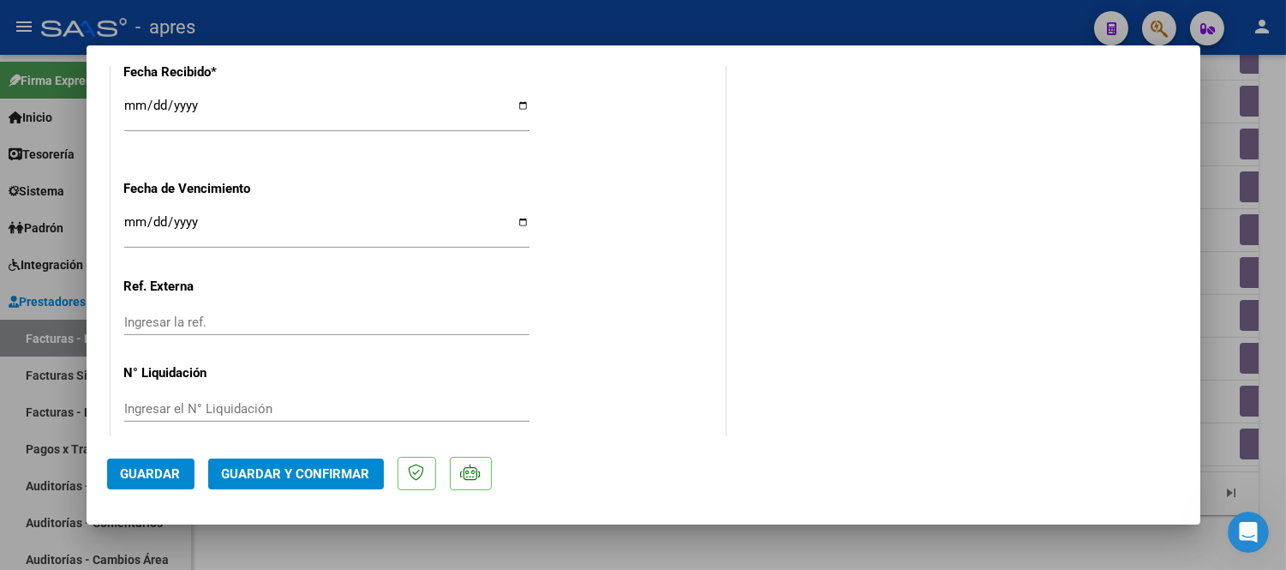
scroll to position [1283, 0]
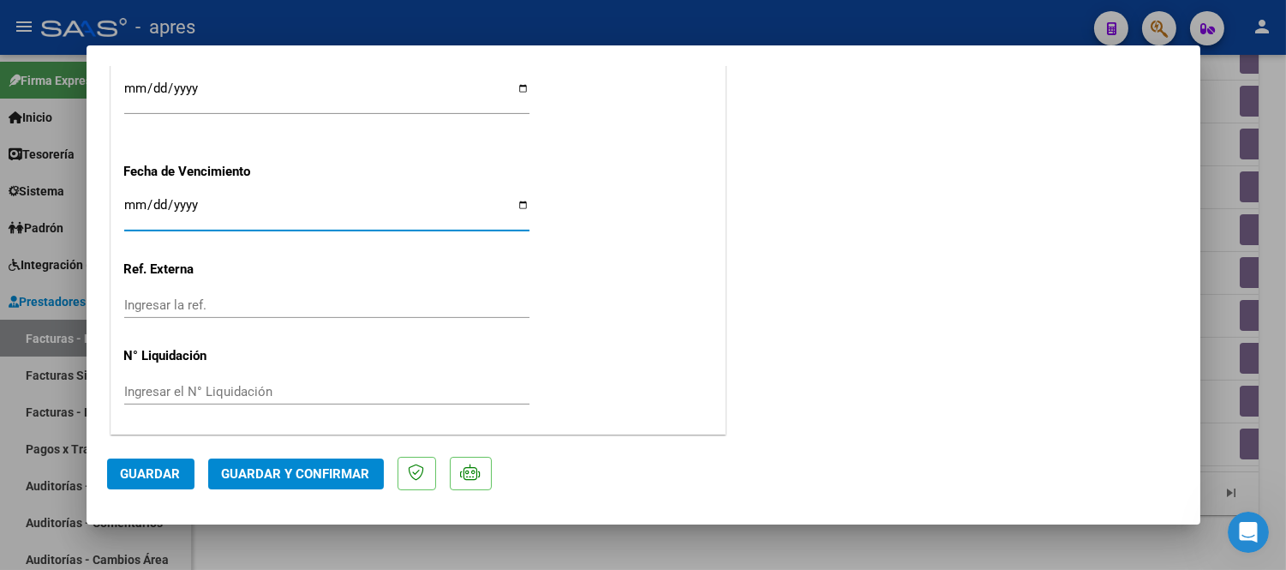
click at [124, 206] on input "Ingresar la fecha" at bounding box center [326, 211] width 405 height 27
type input "[DATE]"
click at [315, 458] on button "Guardar y Confirmar" at bounding box center [296, 473] width 176 height 31
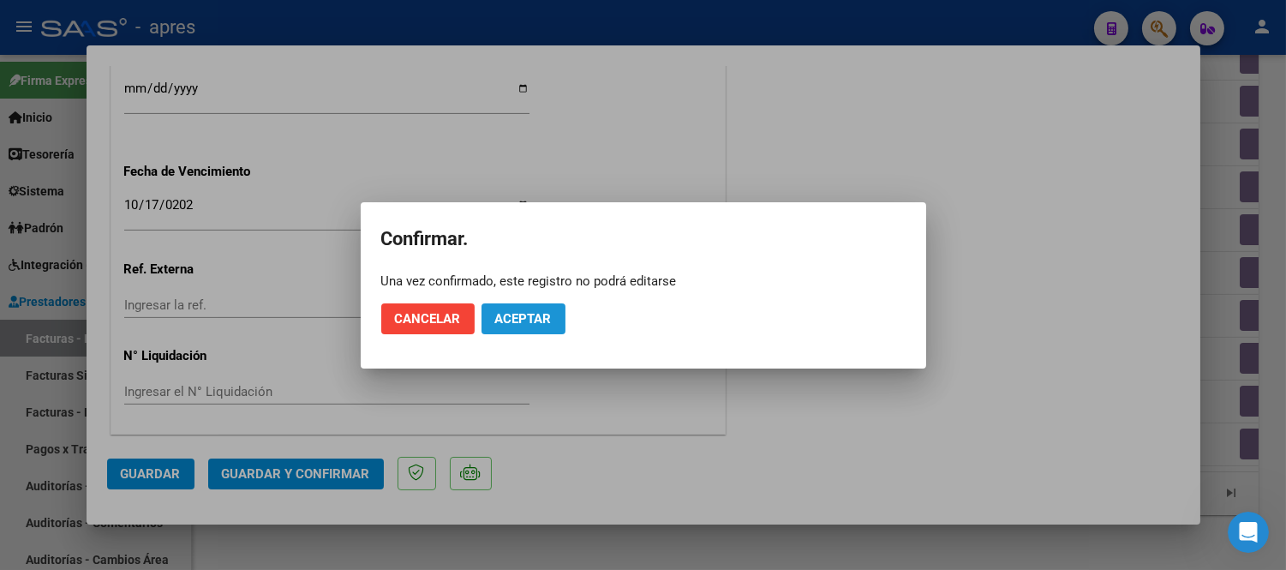
click at [552, 303] on button "Aceptar" at bounding box center [523, 318] width 84 height 31
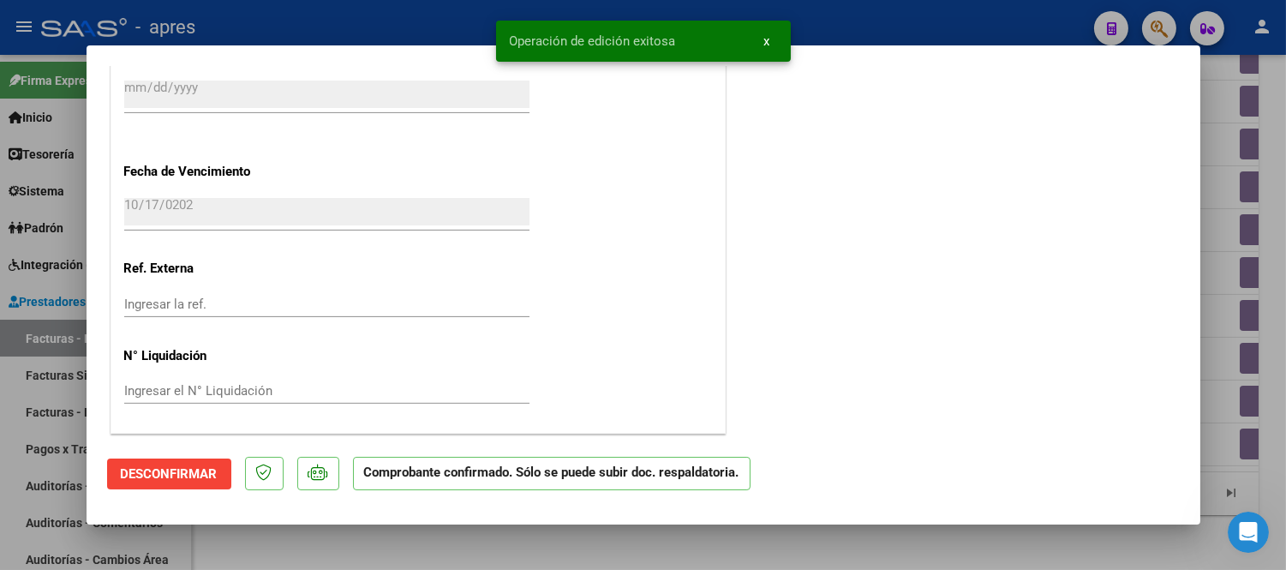
click at [464, 537] on div at bounding box center [643, 285] width 1286 height 570
type input "$ 0,00"
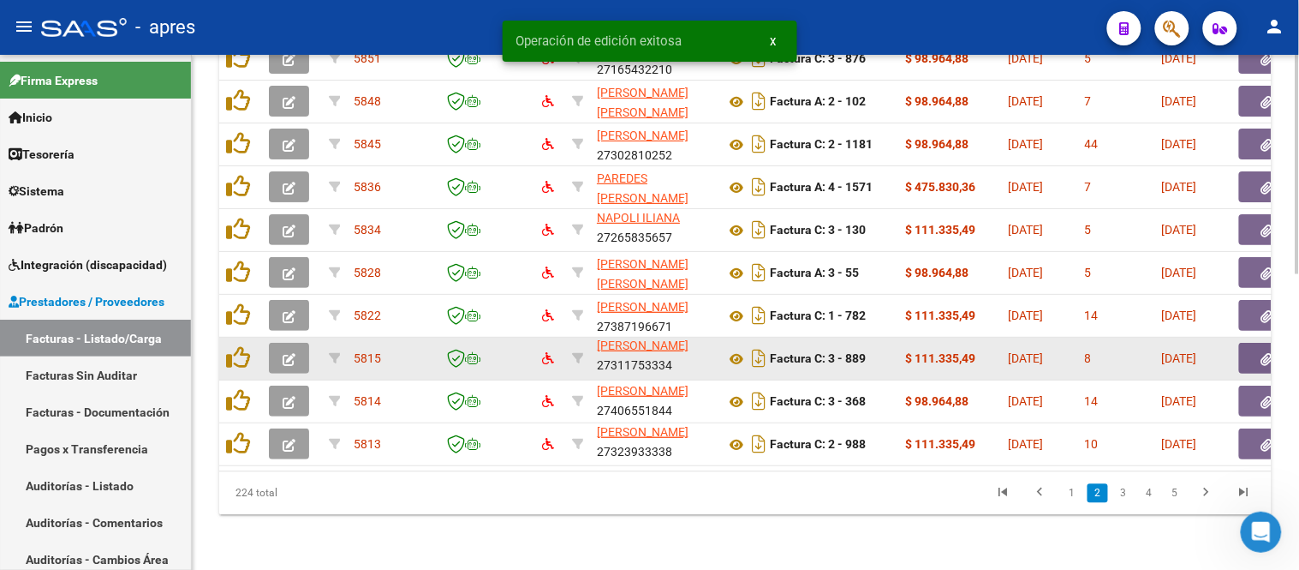
scroll to position [688, 0]
